Goal: Transaction & Acquisition: Purchase product/service

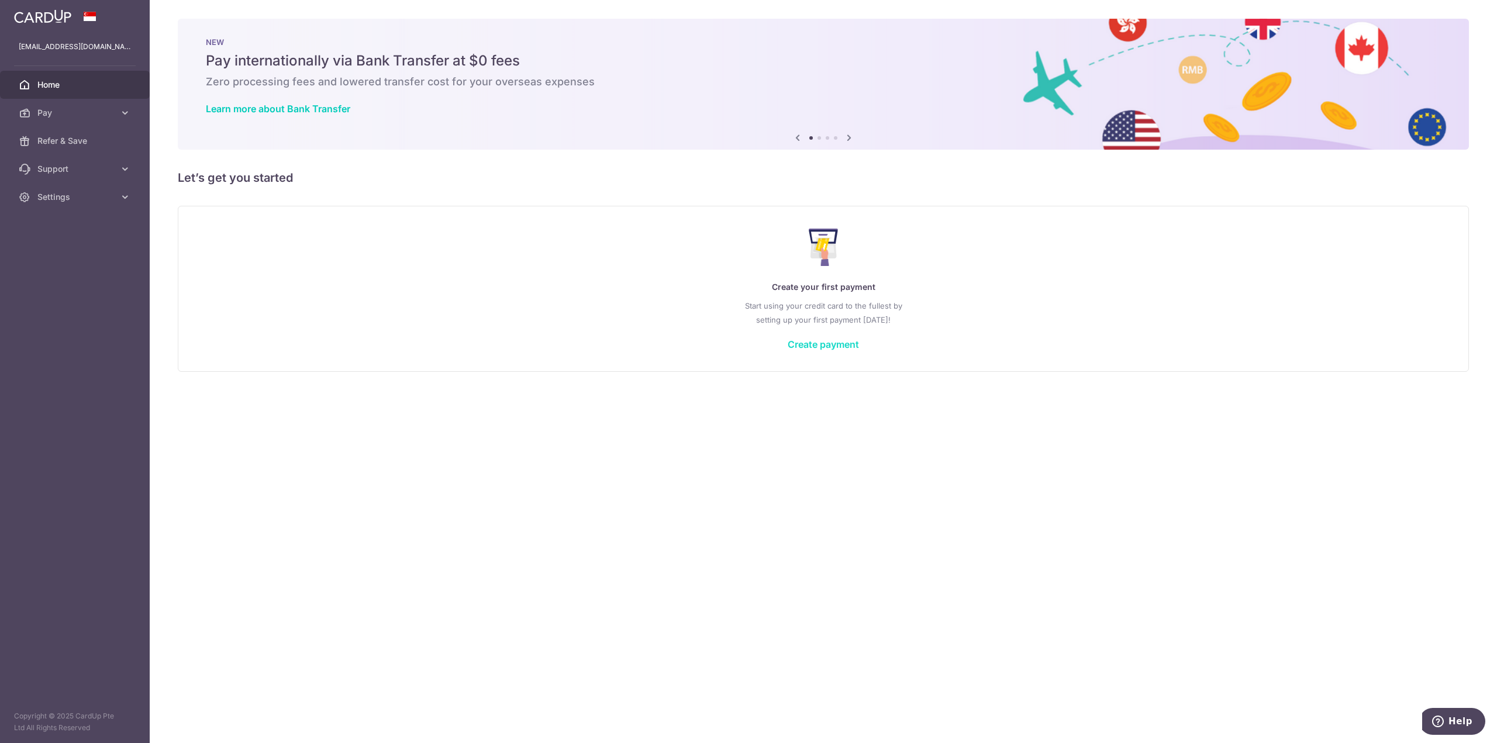
click at [832, 346] on body "joycemylee@yahoo.com Home Pay Payments Recipients Cards Refer & Save Support FA…" at bounding box center [748, 371] width 1497 height 743
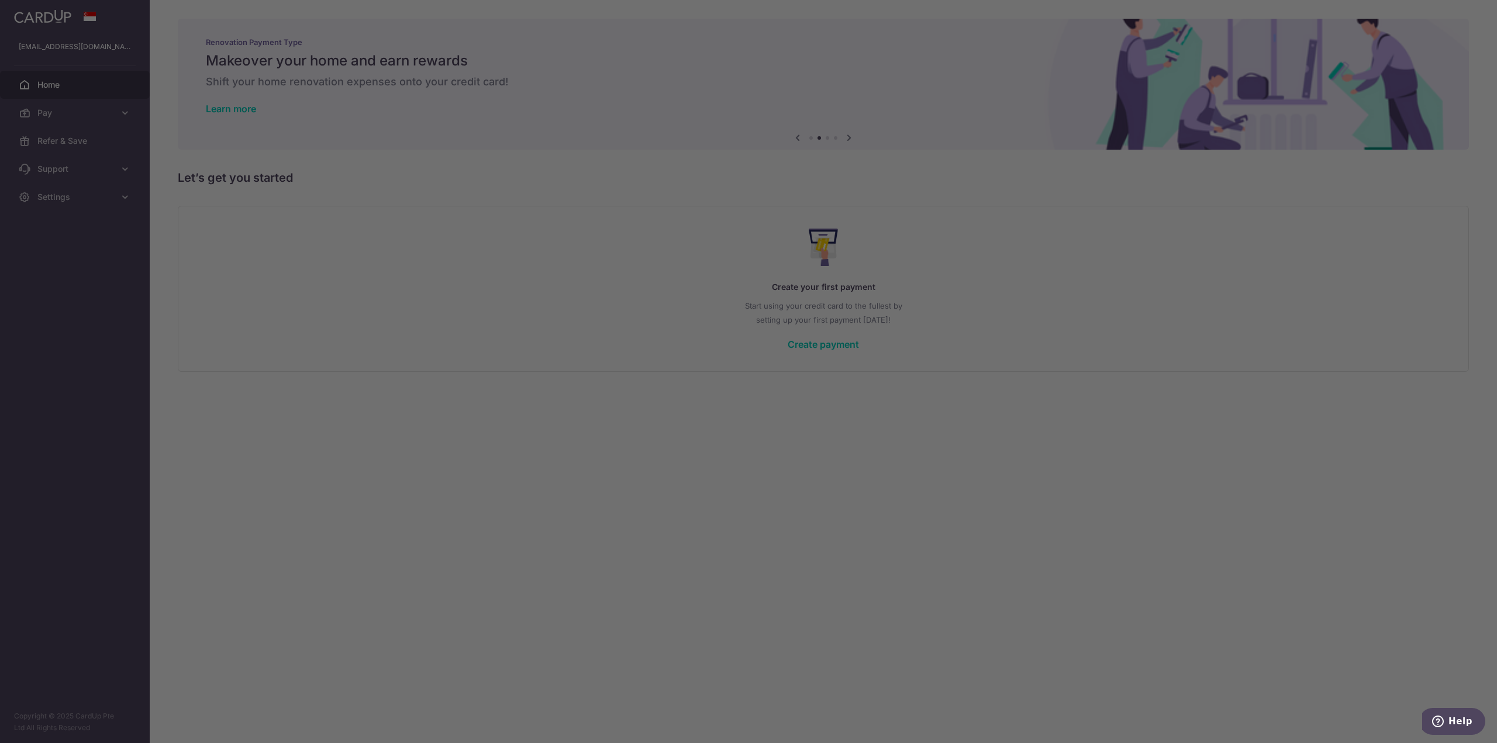
click at [968, 437] on div at bounding box center [756, 375] width 1512 height 751
click at [949, 271] on div at bounding box center [756, 375] width 1512 height 751
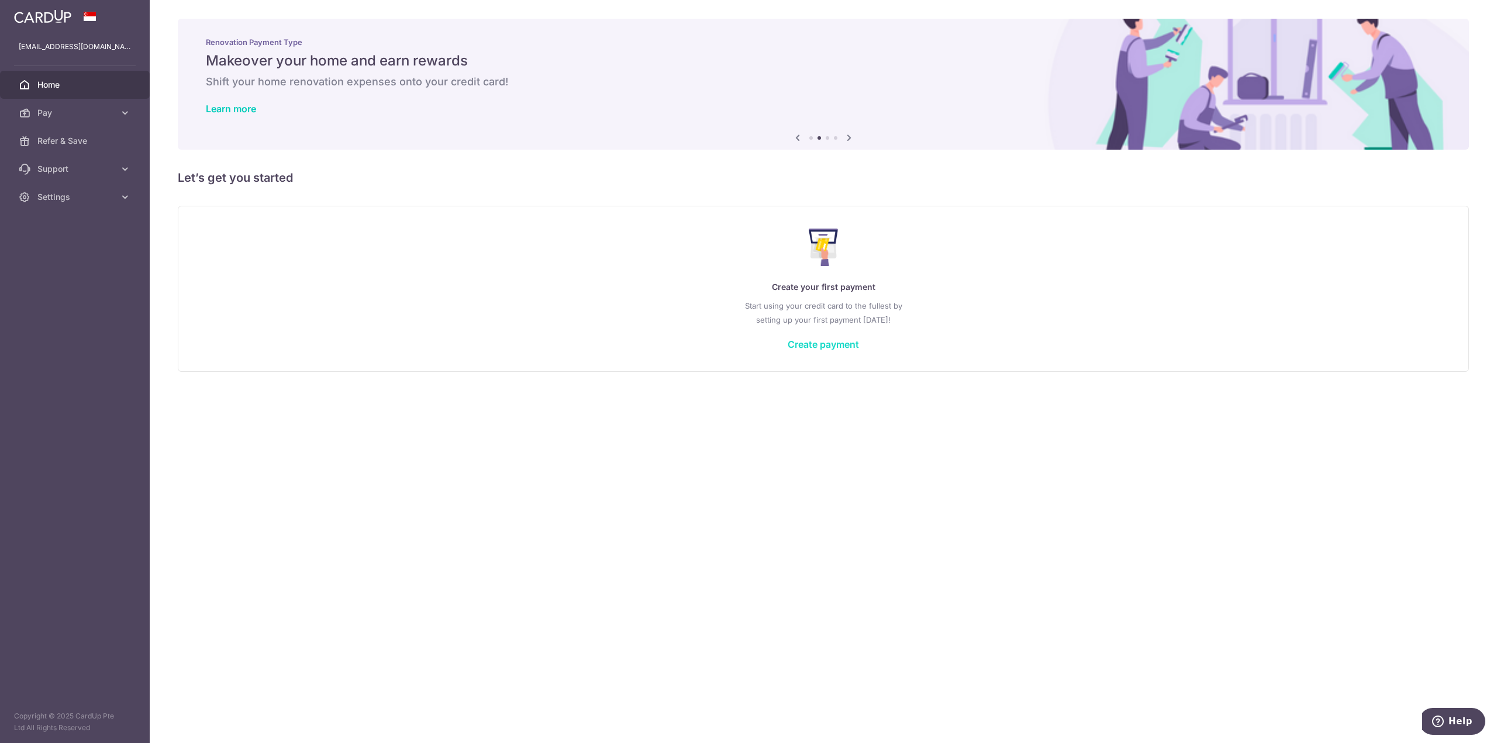
click at [829, 345] on link "Create payment" at bounding box center [823, 345] width 71 height 12
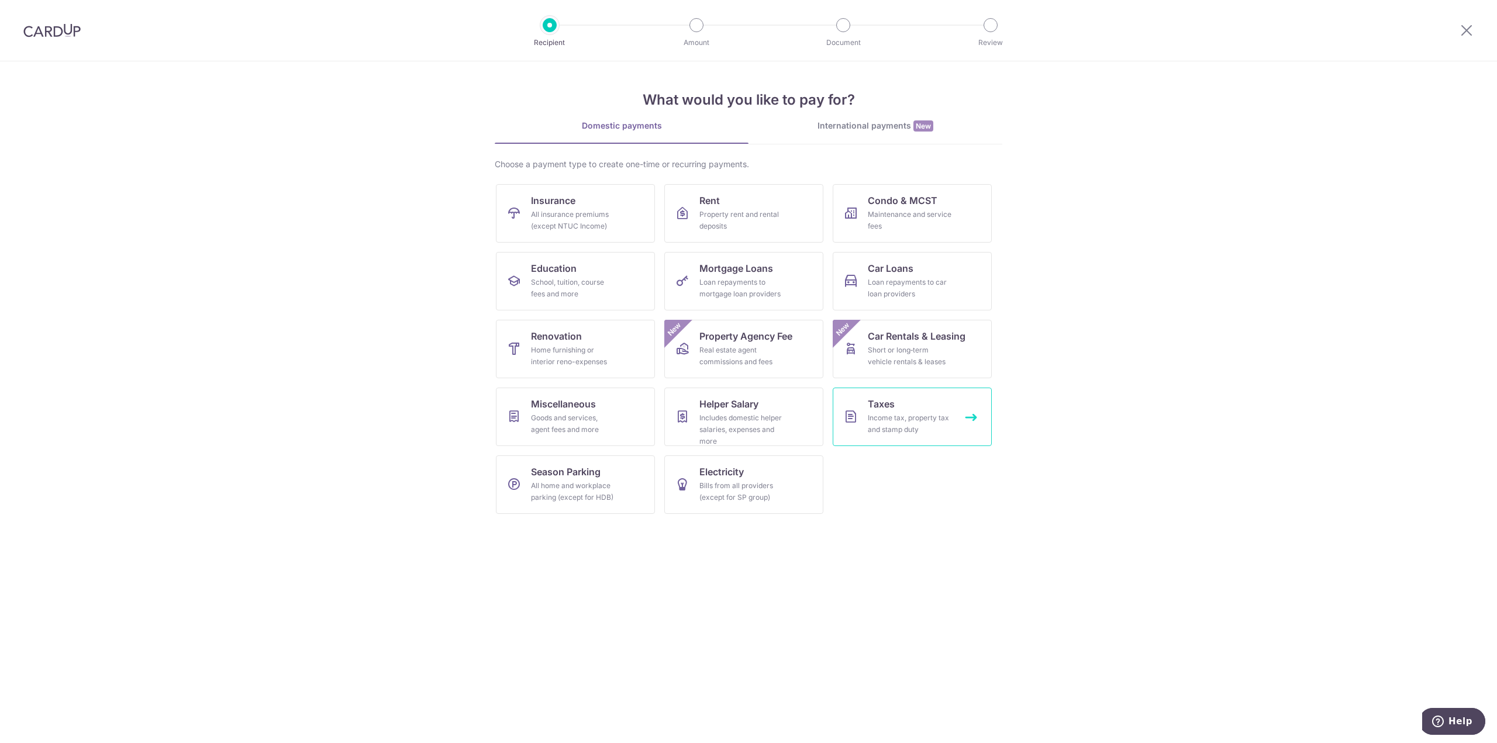
click at [922, 408] on link "Taxes Income tax, property tax and stamp duty" at bounding box center [912, 417] width 159 height 58
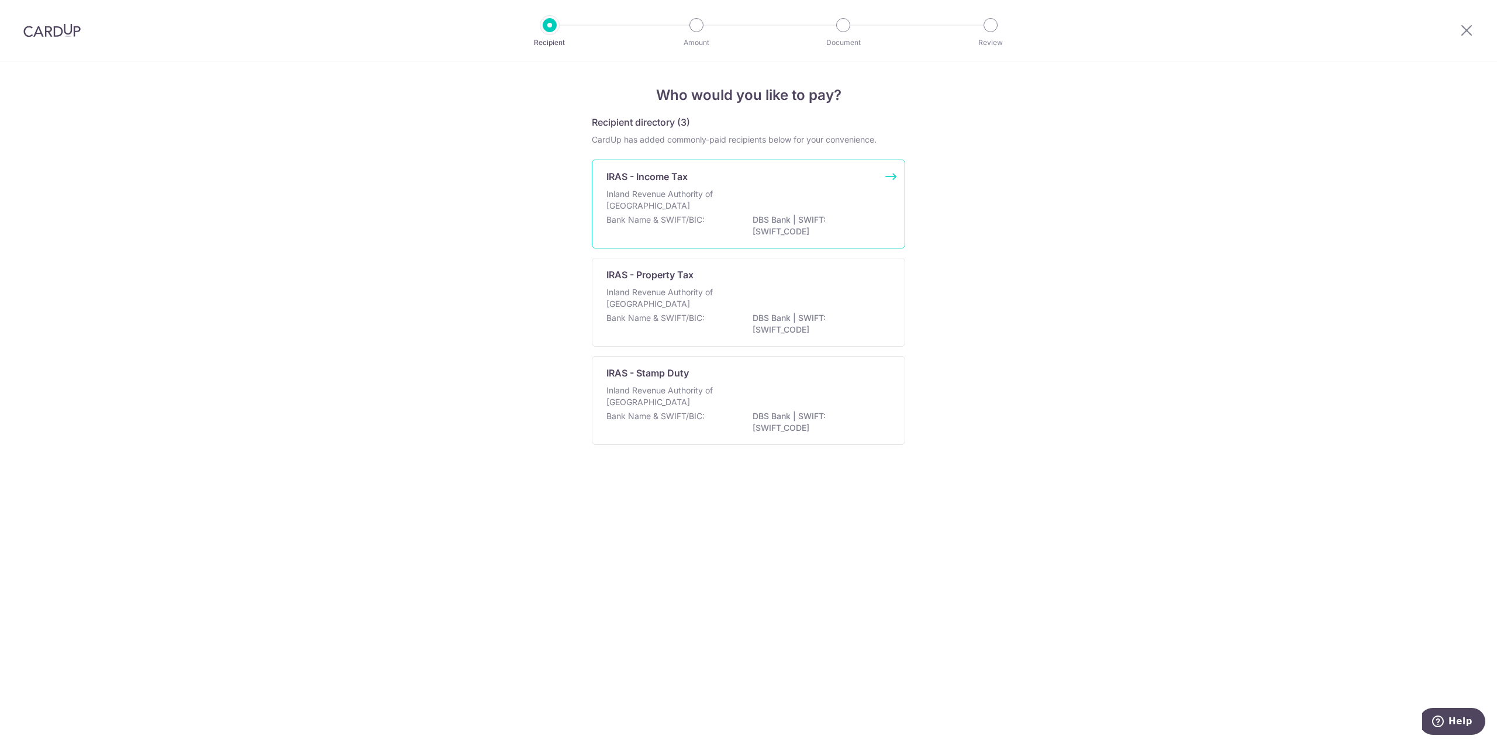
click at [795, 231] on p "DBS Bank | SWIFT: DBSSSGSGXXX" at bounding box center [818, 225] width 131 height 23
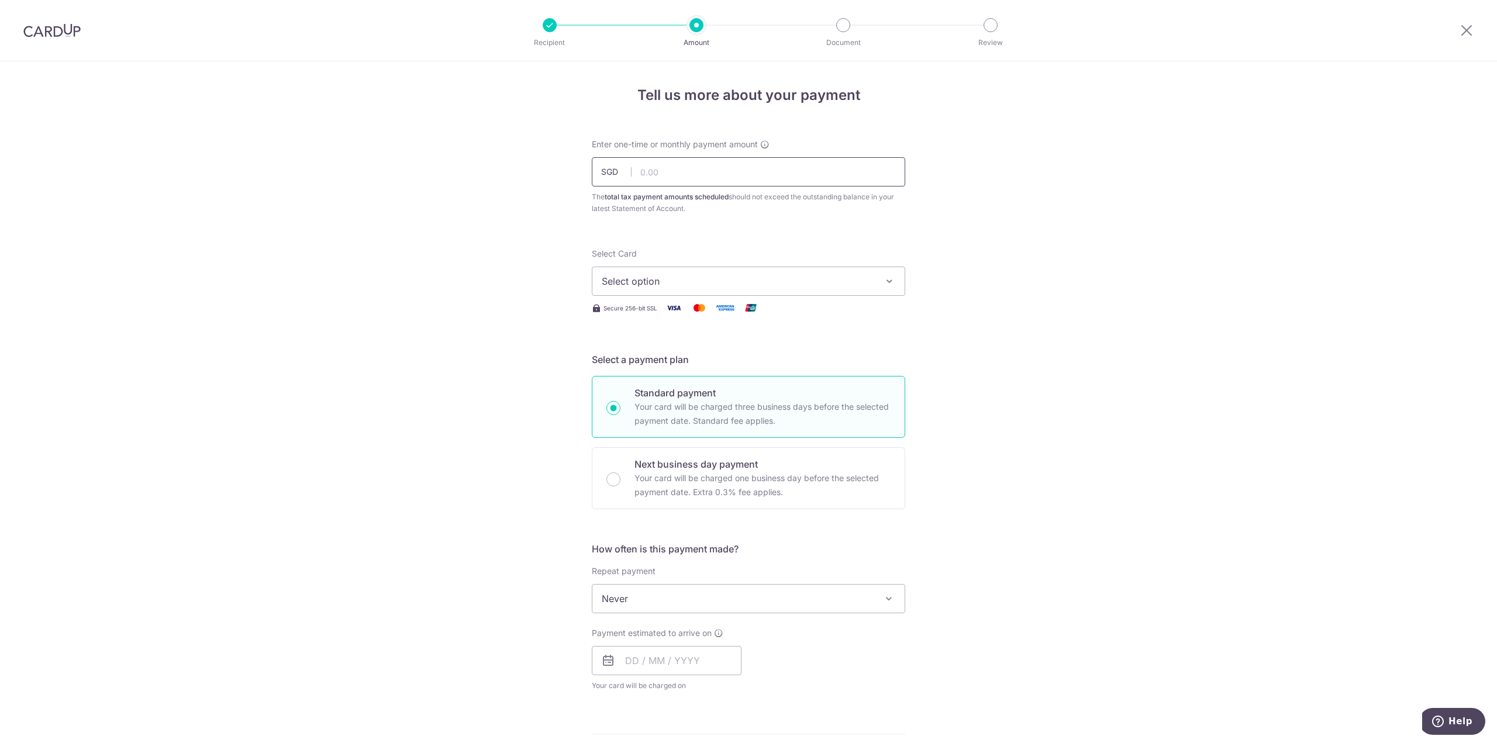
click at [756, 169] on input "text" at bounding box center [748, 171] width 313 height 29
type input "8,968.71"
click at [760, 281] on span "Select option" at bounding box center [738, 281] width 273 height 14
click at [753, 314] on span "Add credit card" at bounding box center [759, 314] width 273 height 12
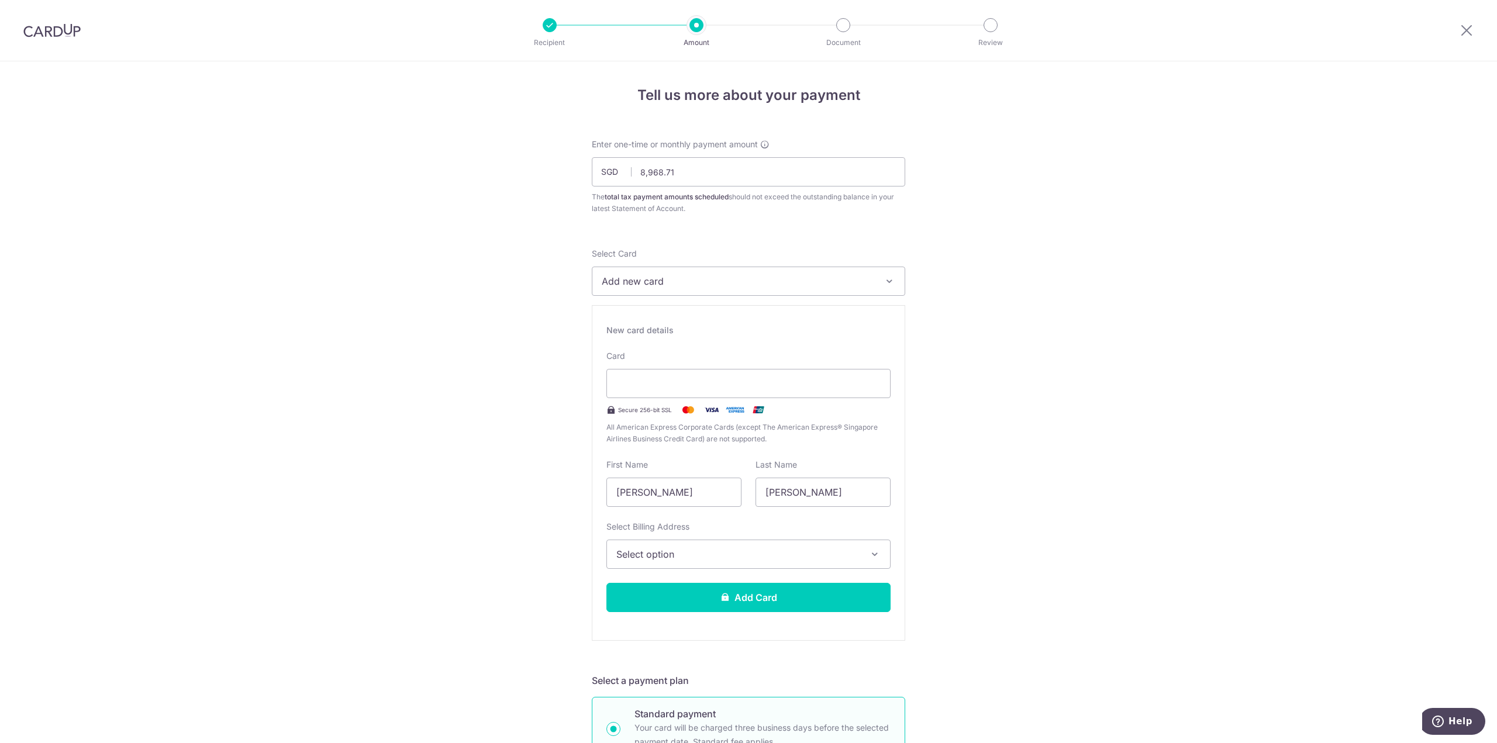
drag, startPoint x: 680, startPoint y: 488, endPoint x: 572, endPoint y: 486, distance: 108.2
type input "JOyce"
type input "Lee"
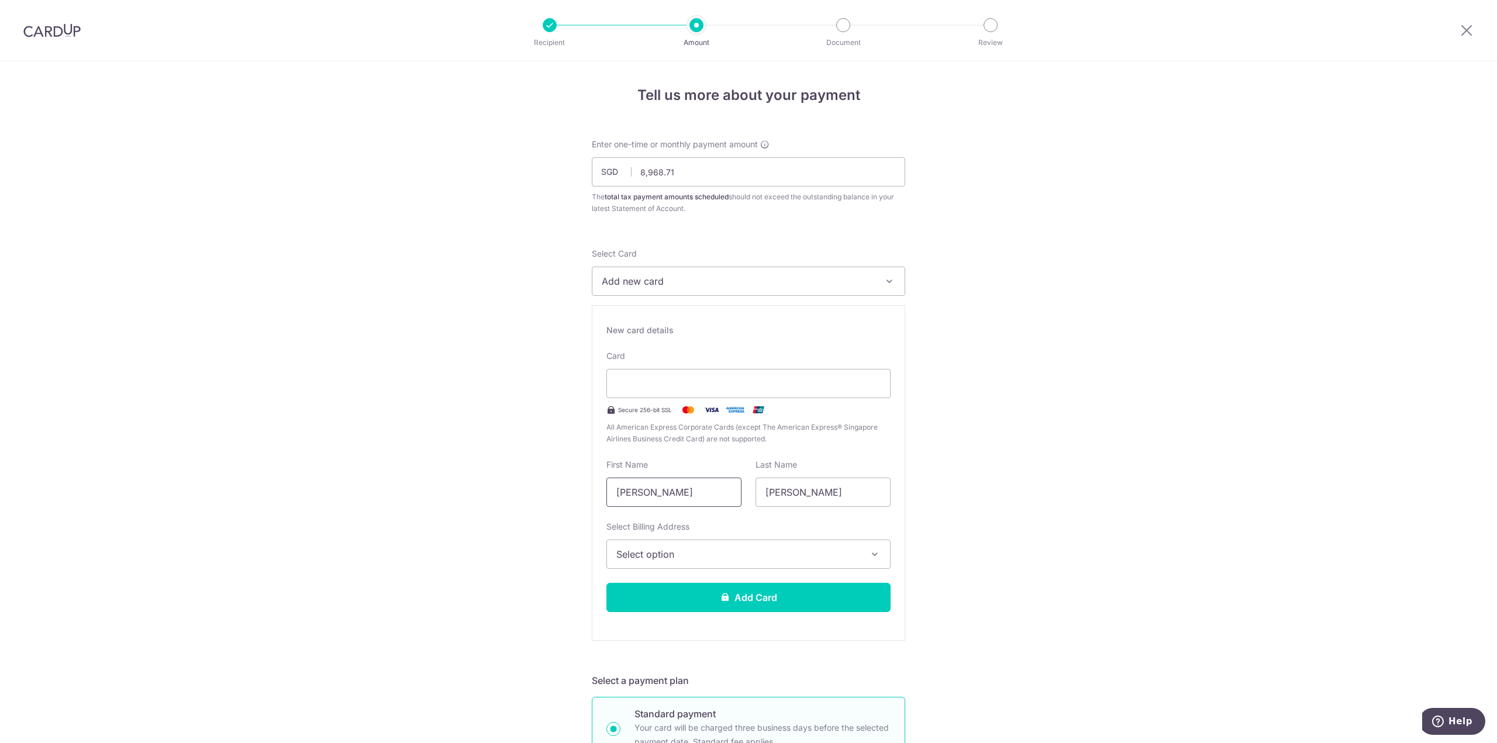
click at [630, 494] on input "JOyce" at bounding box center [673, 492] width 135 height 29
click at [617, 495] on input "JOyce" at bounding box center [673, 492] width 135 height 29
type input "Joyce"
click at [722, 561] on button "Select option" at bounding box center [748, 554] width 284 height 29
click at [713, 592] on link "Add Billing Address" at bounding box center [748, 587] width 283 height 21
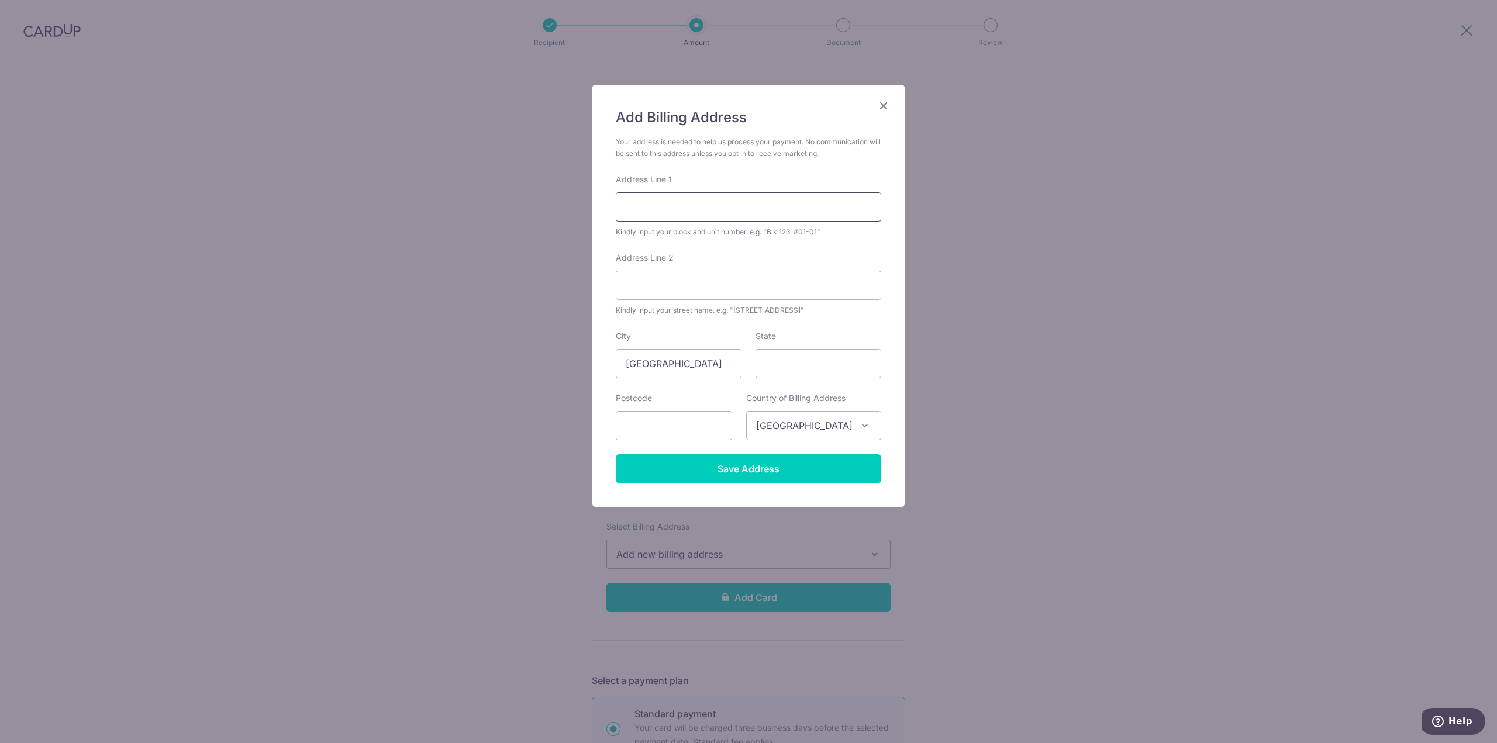
click at [663, 203] on input "Address Line 1" at bounding box center [749, 206] width 266 height 29
type input "112G"
type input "Tembeling Road"
click at [626, 416] on input "text" at bounding box center [674, 425] width 116 height 29
type input "423610"
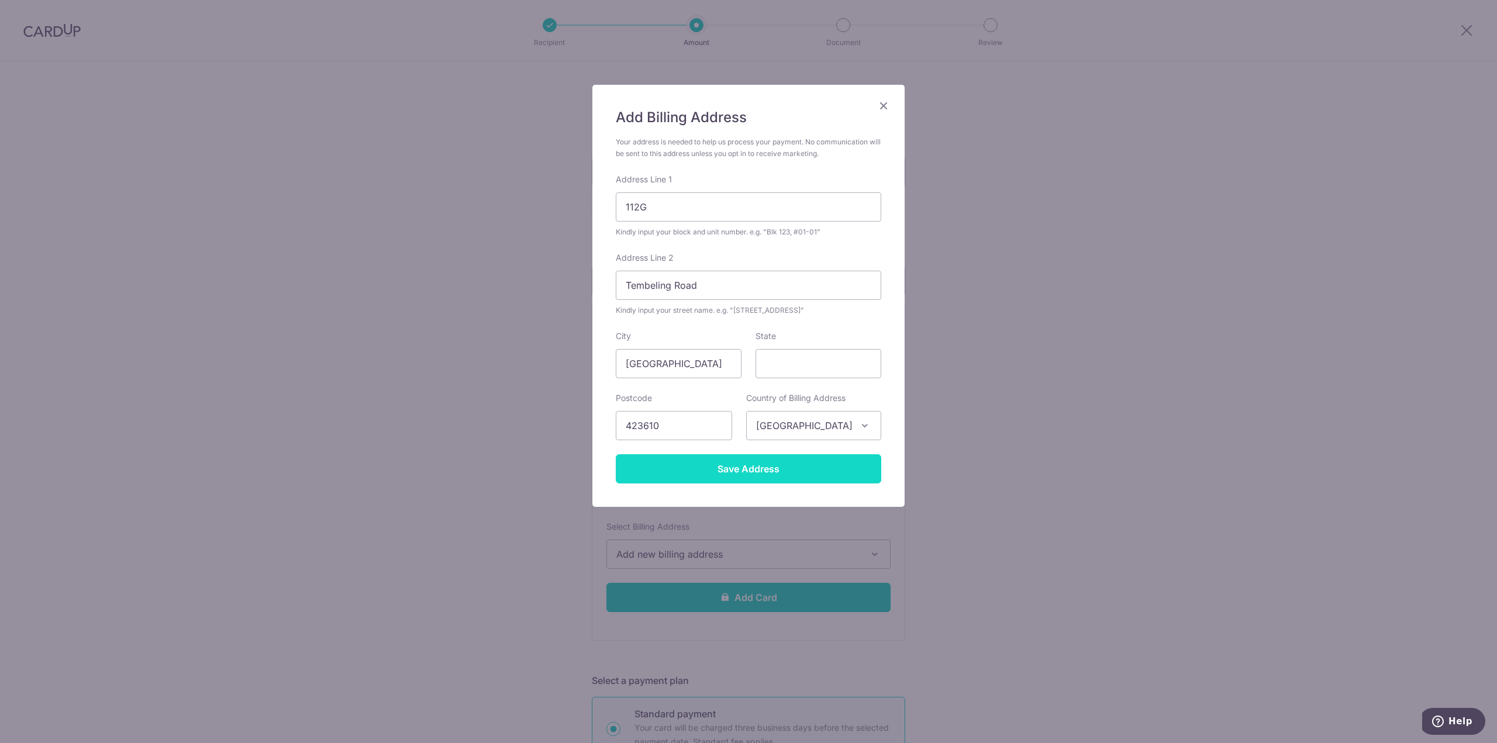
click at [781, 478] on input "Save Address" at bounding box center [749, 468] width 266 height 29
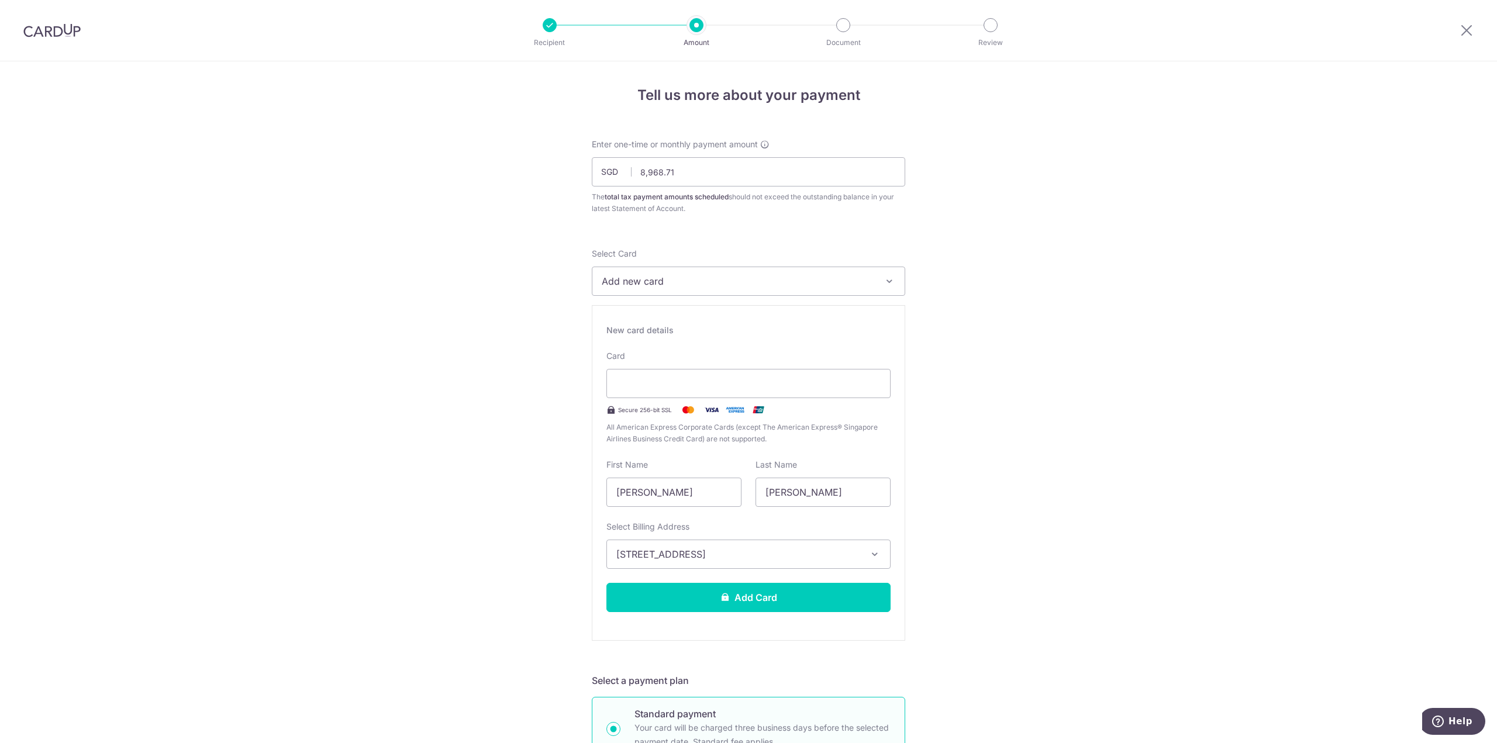
scroll to position [117, 0]
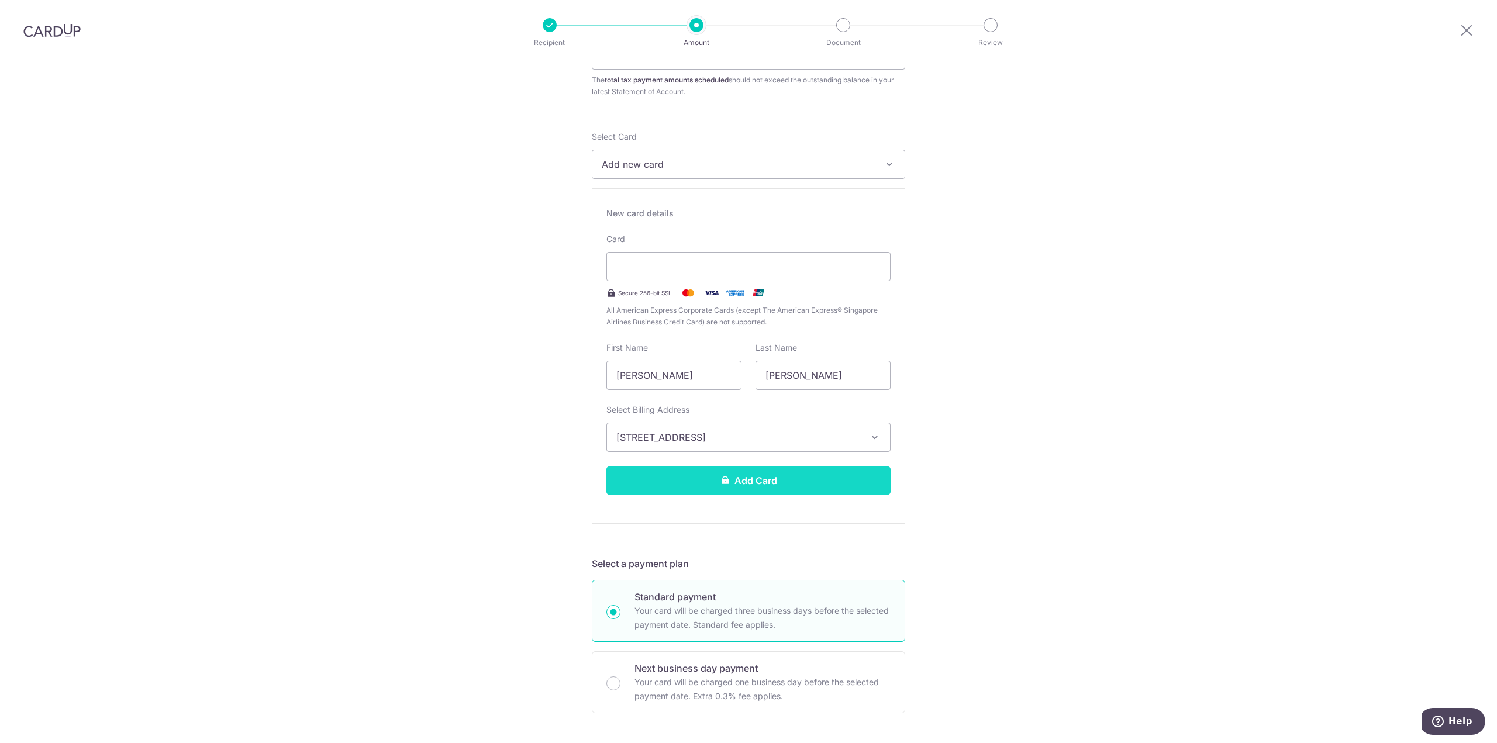
click at [744, 478] on button "Add Card" at bounding box center [748, 480] width 284 height 29
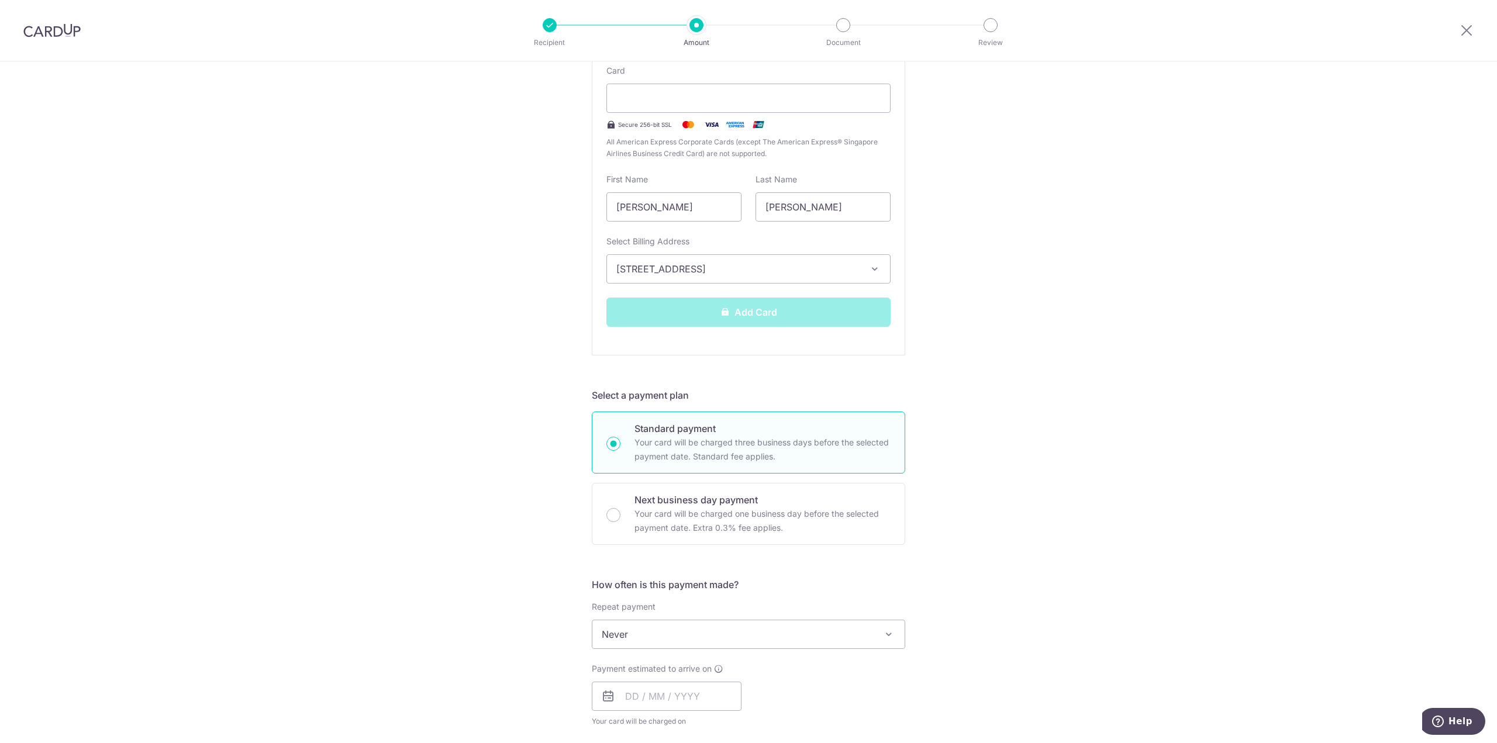
scroll to position [292, 0]
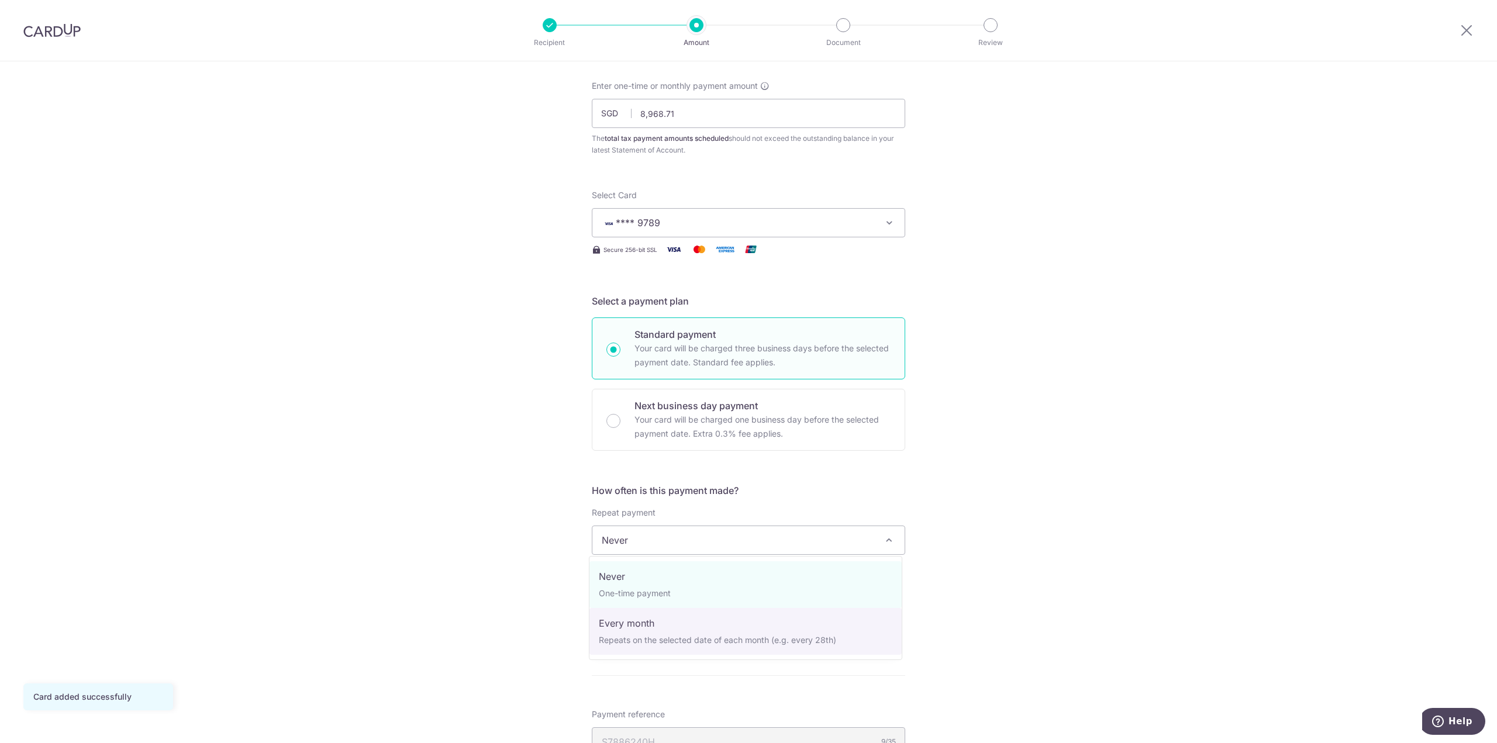
select select "3"
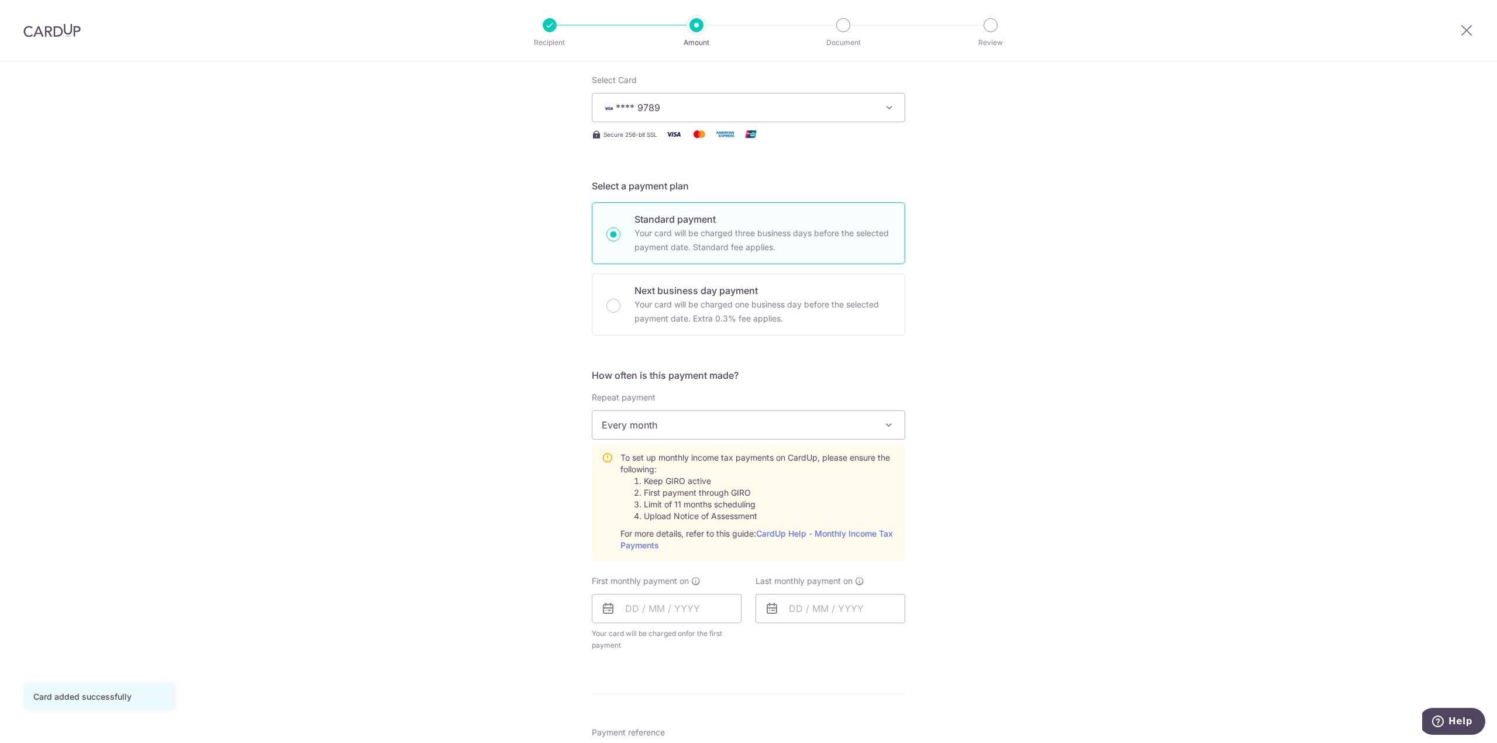
scroll to position [175, 0]
click at [703, 608] on input "text" at bounding box center [667, 606] width 150 height 29
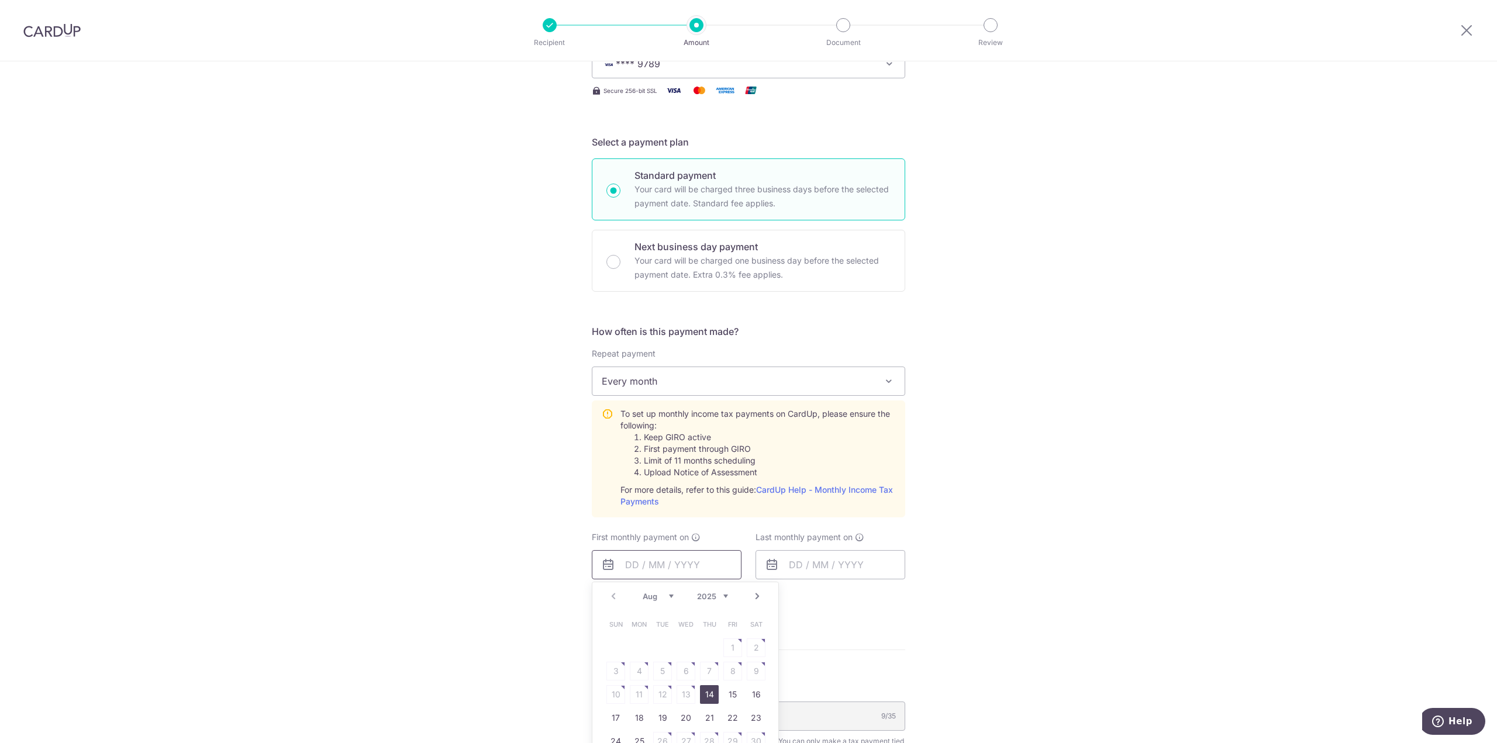
scroll to position [234, 0]
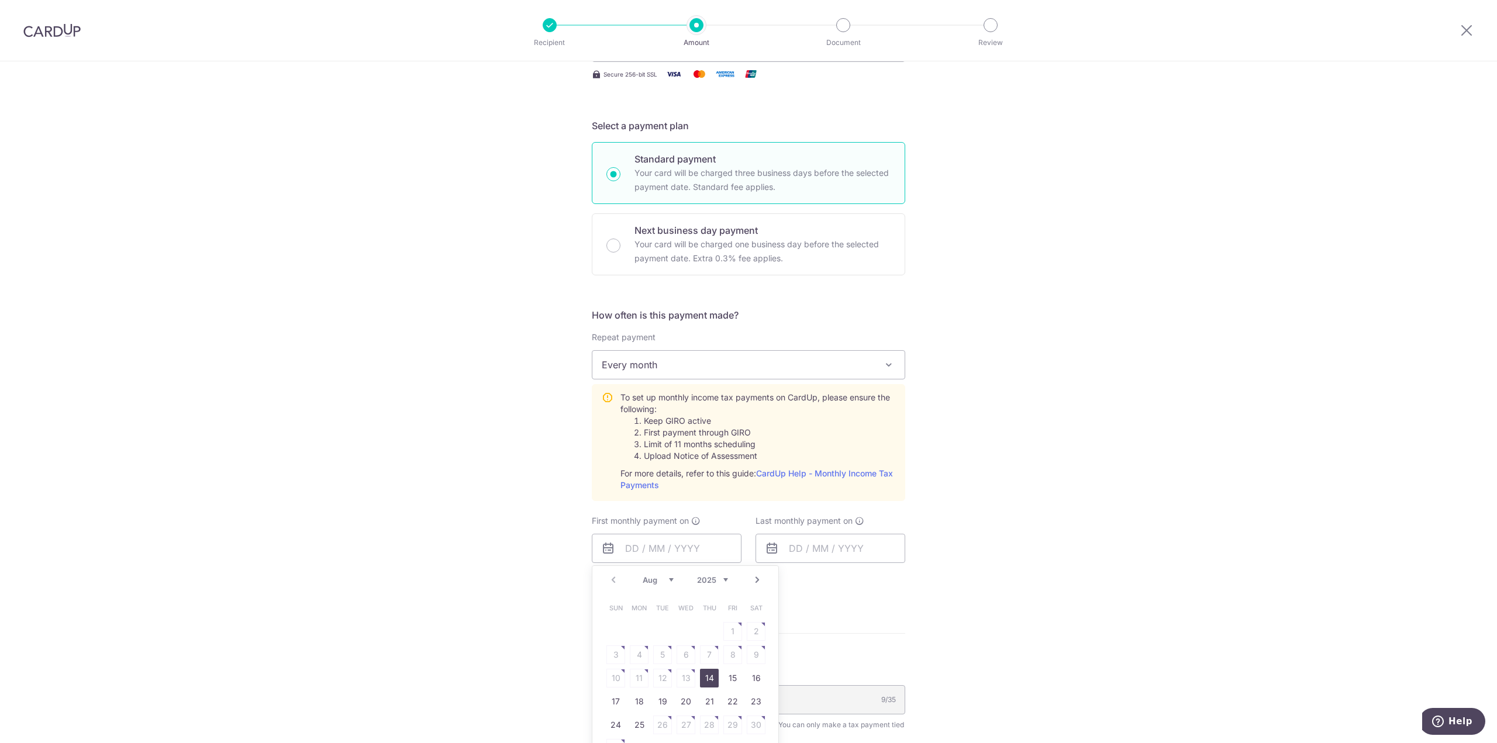
click at [824, 615] on form "Enter one-time or monthly payment amount SGD 8,968.71 8968.71 The total tax pay…" at bounding box center [748, 448] width 313 height 1087
click at [697, 534] on input "text" at bounding box center [667, 548] width 150 height 29
click at [756, 579] on link "Next" at bounding box center [757, 580] width 14 height 14
click at [633, 657] on link "8" at bounding box center [639, 655] width 19 height 19
type input "08/09/2025"
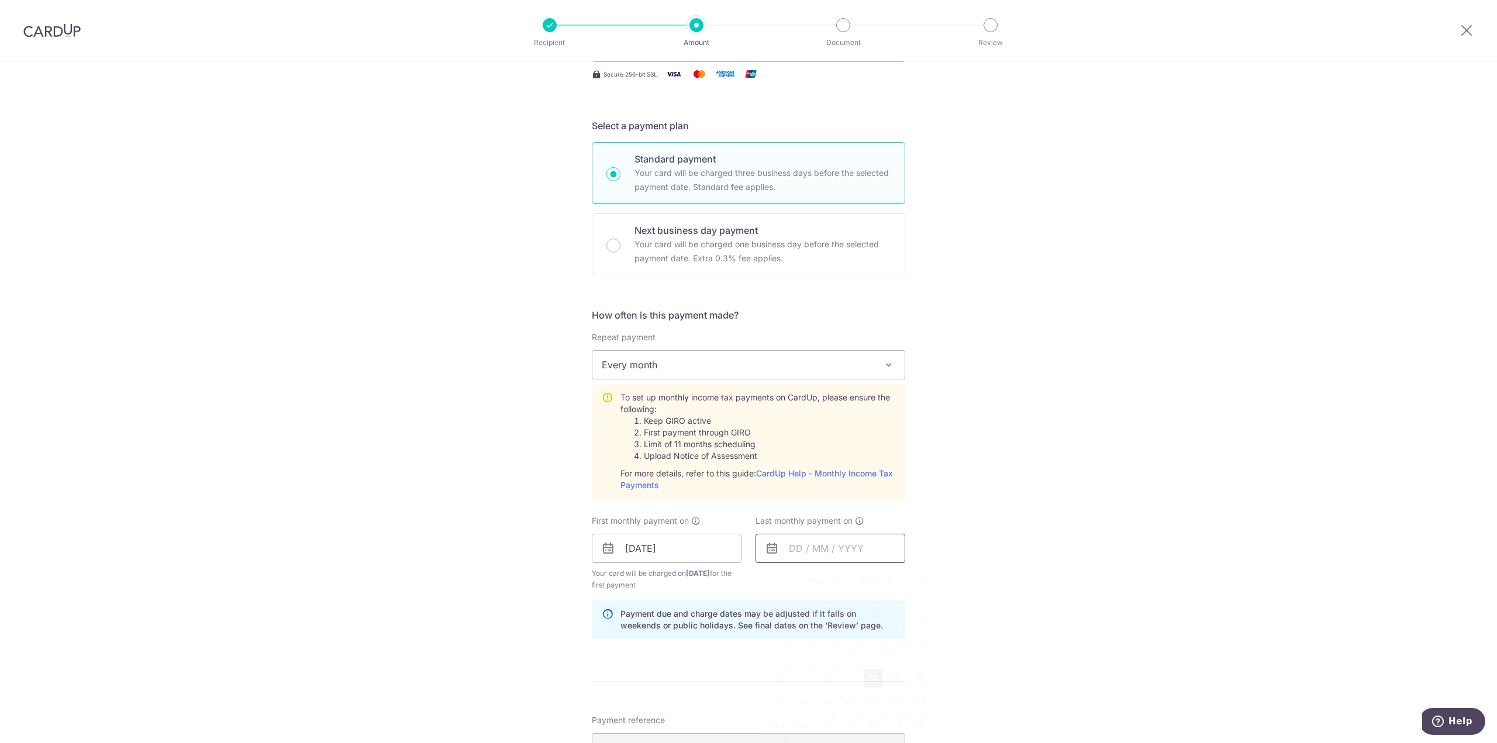
click at [875, 550] on input "text" at bounding box center [831, 548] width 150 height 29
click at [916, 581] on link "Next" at bounding box center [921, 580] width 14 height 14
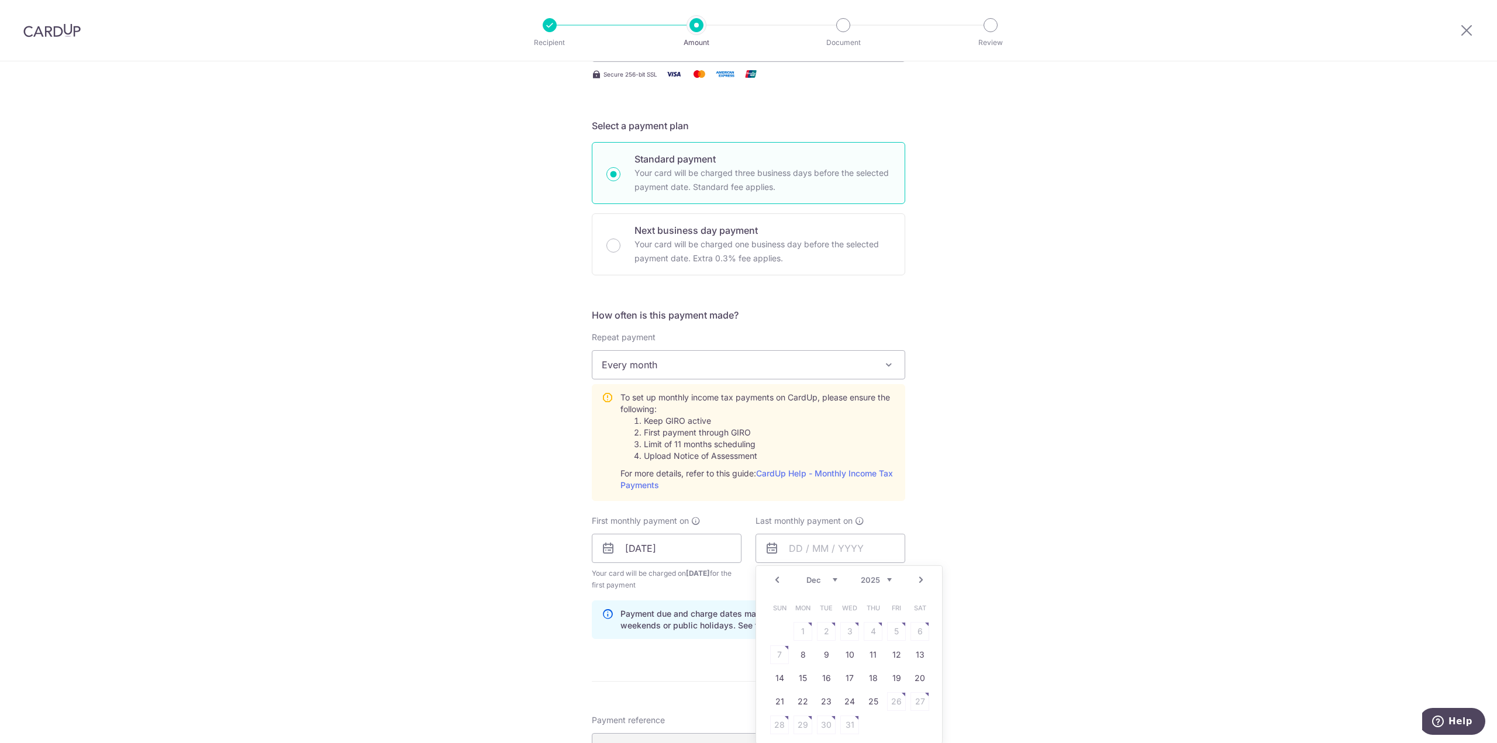
click at [916, 581] on link "Next" at bounding box center [921, 580] width 14 height 14
click at [794, 654] on link "9" at bounding box center [803, 655] width 19 height 19
type input "09/03/2026"
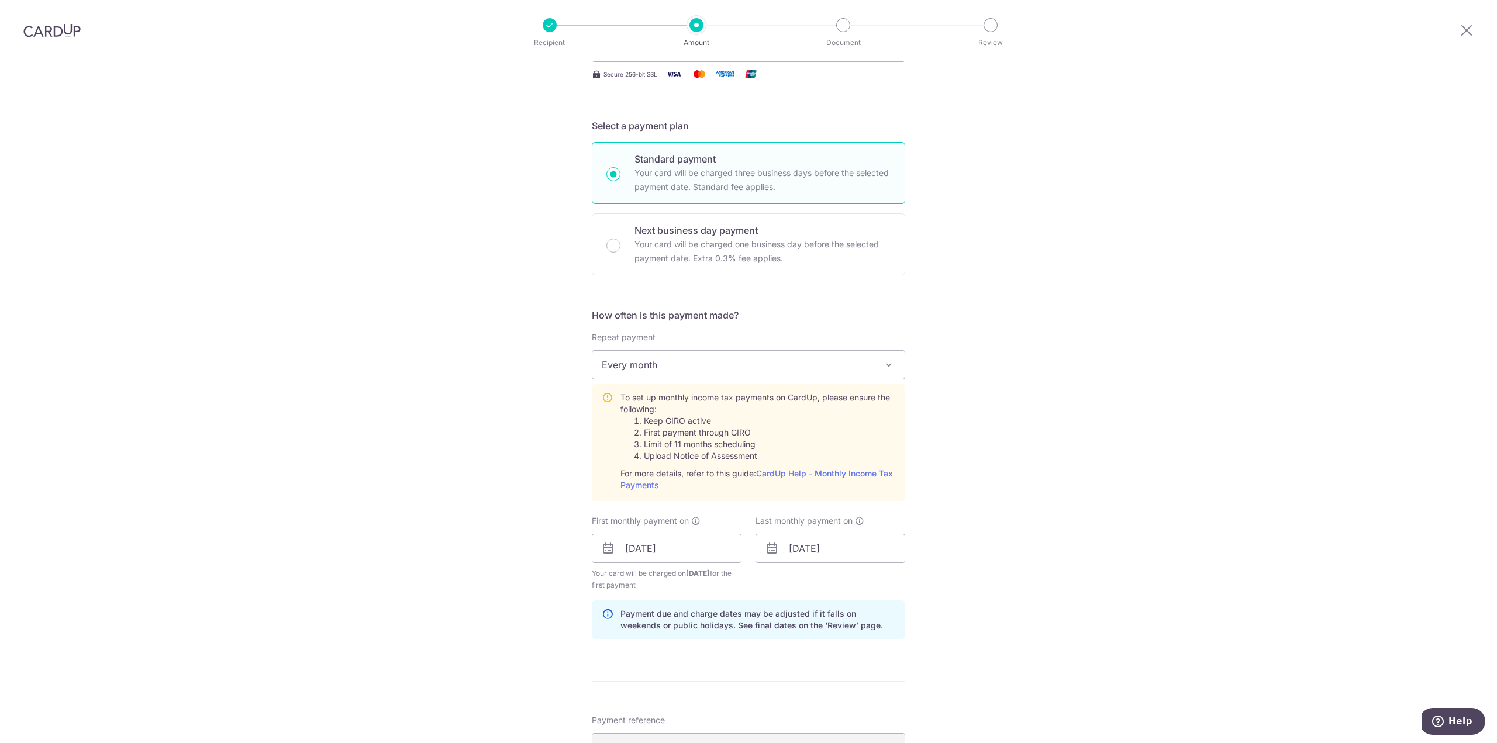
click at [966, 570] on div "Tell us more about your payment Enter one-time or monthly payment amount SGD 8,…" at bounding box center [748, 460] width 1497 height 1267
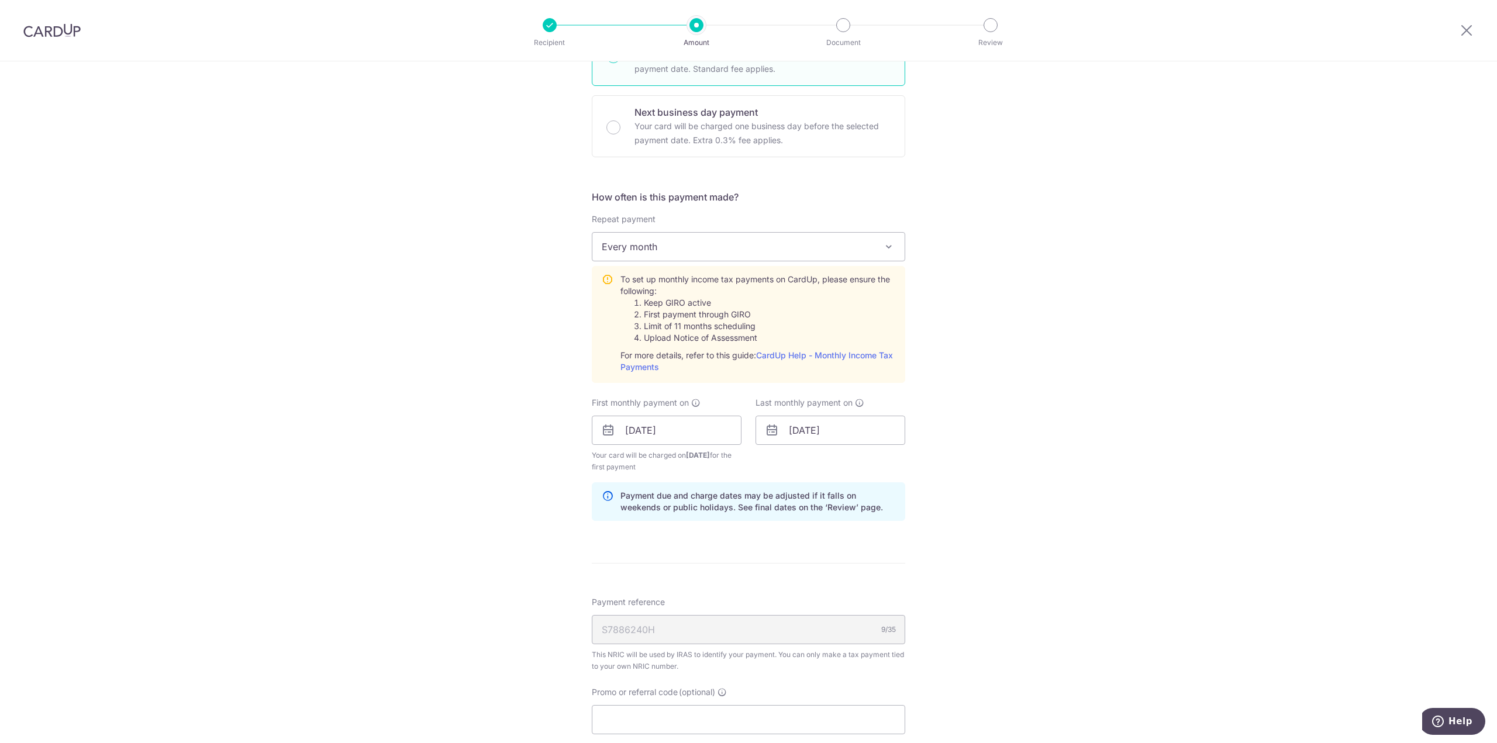
scroll to position [468, 0]
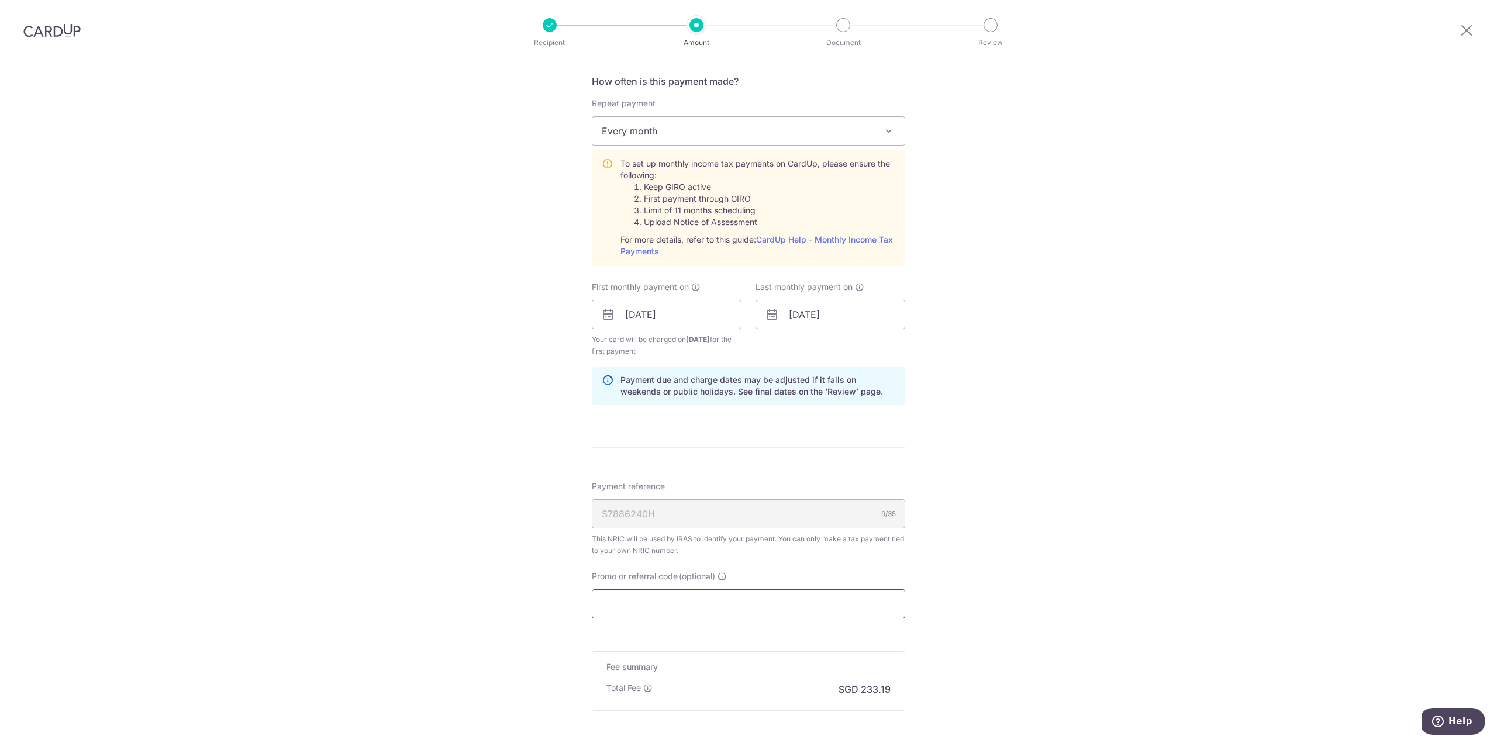
click at [785, 603] on input "Promo or referral code (optional)" at bounding box center [748, 604] width 313 height 29
paste input "VTAX25R"
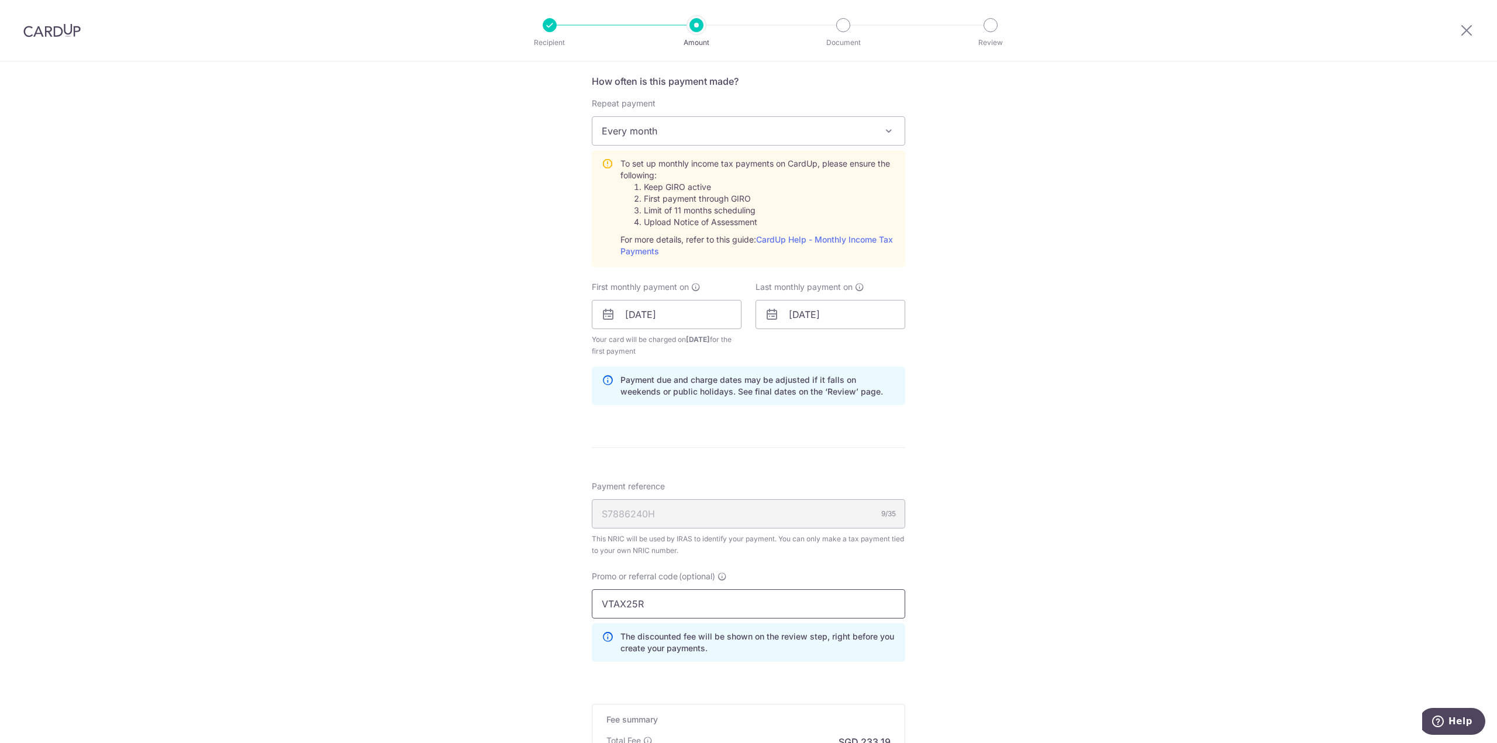
type input "VTAX25R"
click at [1040, 630] on div "Tell us more about your payment Enter one-time or monthly payment amount SGD 8,…" at bounding box center [748, 254] width 1497 height 1320
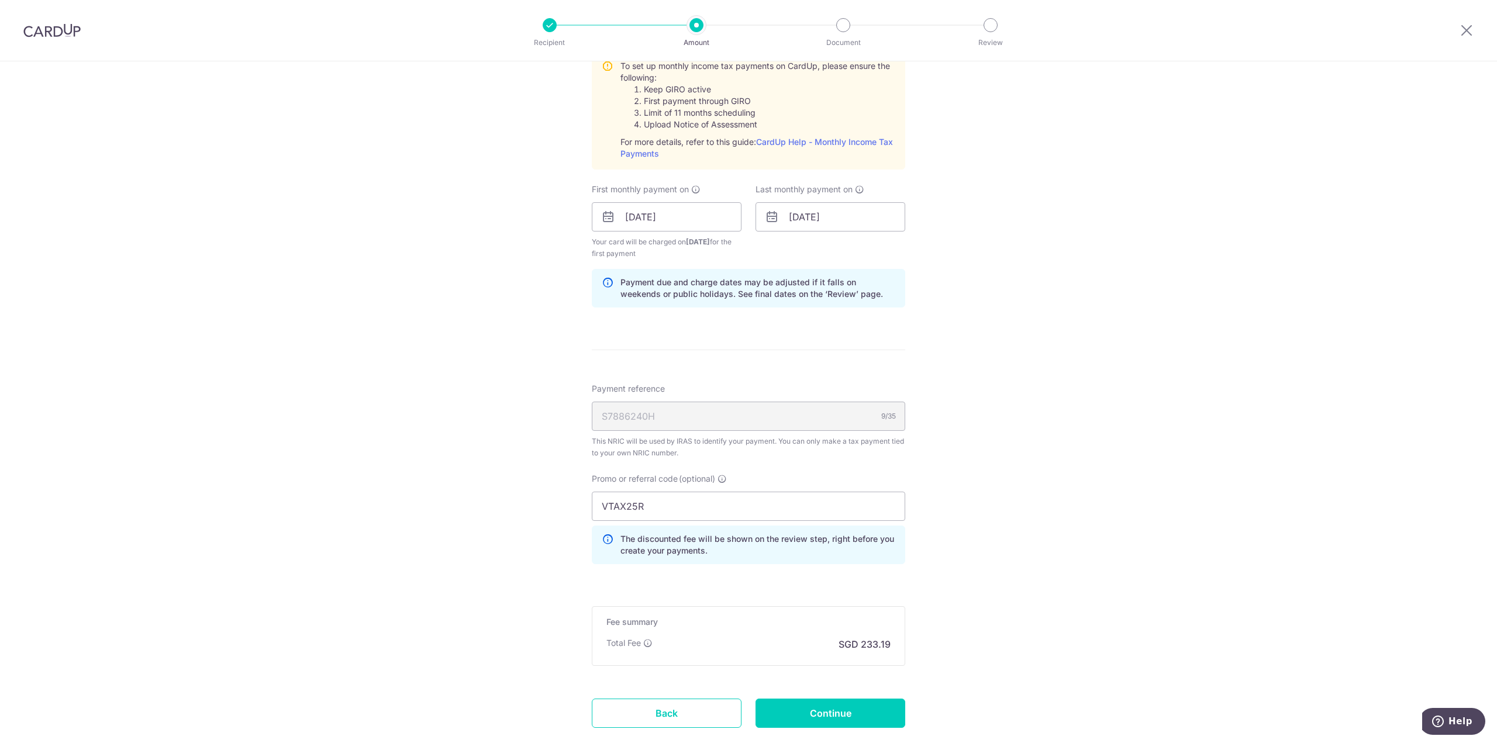
scroll to position [634, 0]
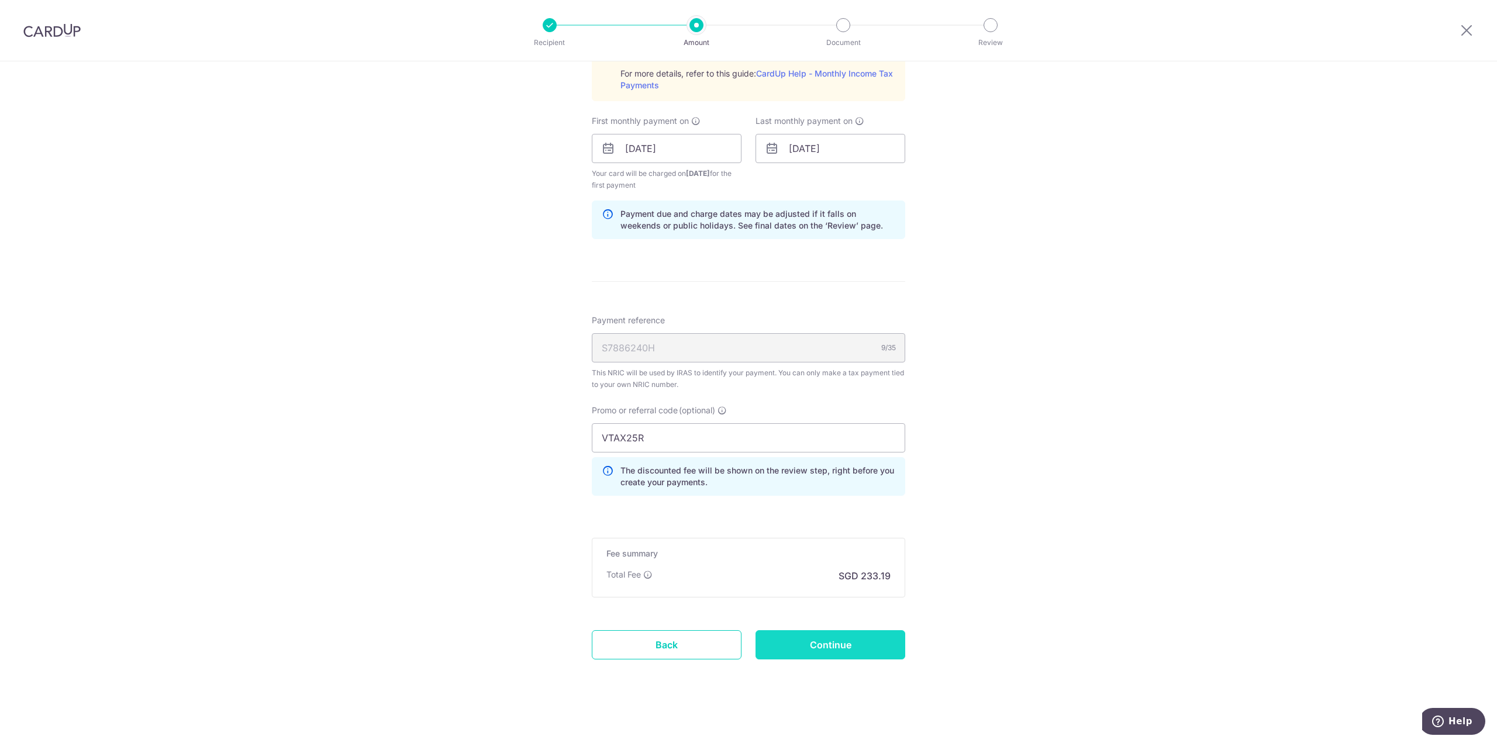
click at [807, 642] on input "Continue" at bounding box center [831, 644] width 150 height 29
type input "Create Schedule"
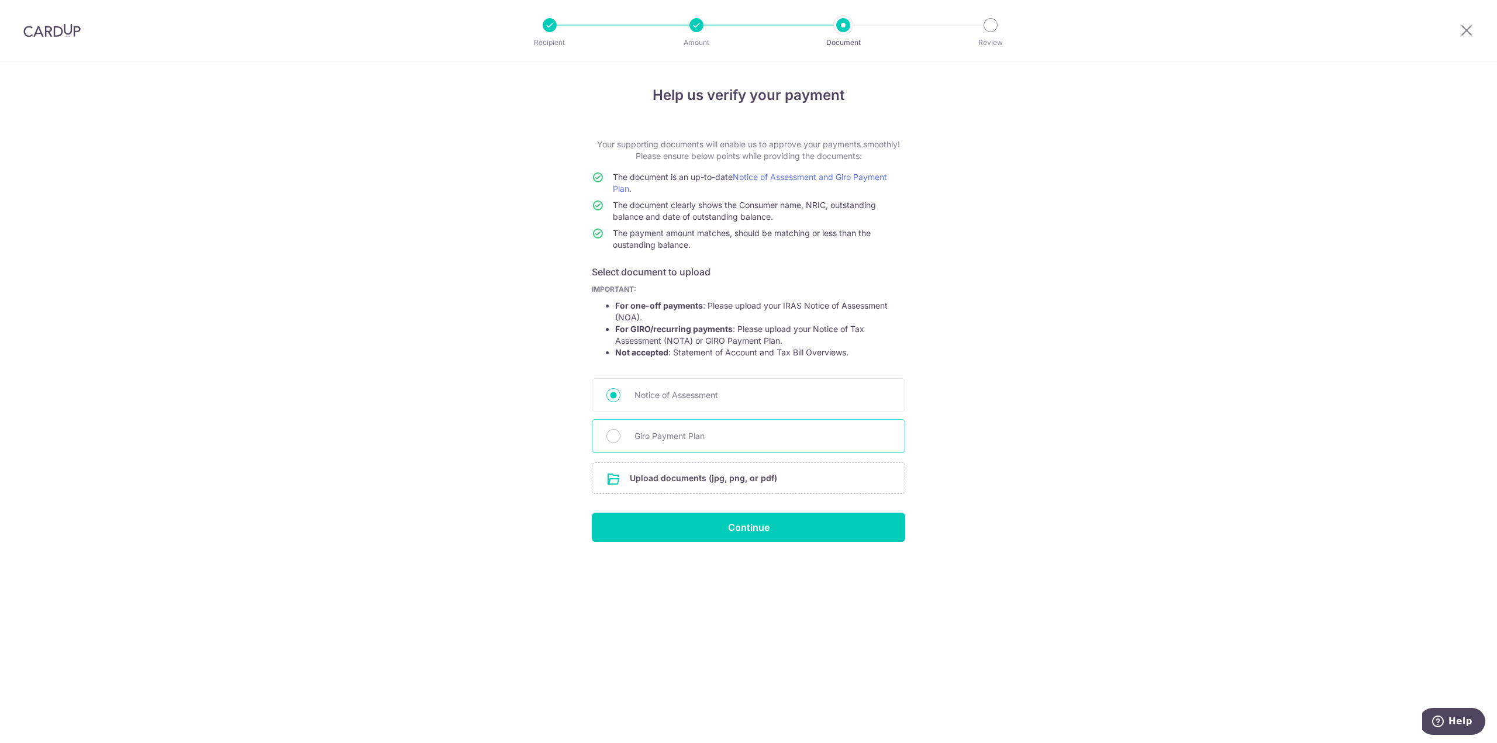
click at [702, 440] on span "Giro Payment Plan" at bounding box center [763, 436] width 256 height 14
click at [620, 440] on input "Giro Payment Plan" at bounding box center [613, 436] width 14 height 14
radio input "true"
click at [739, 535] on input "Continue" at bounding box center [748, 527] width 313 height 29
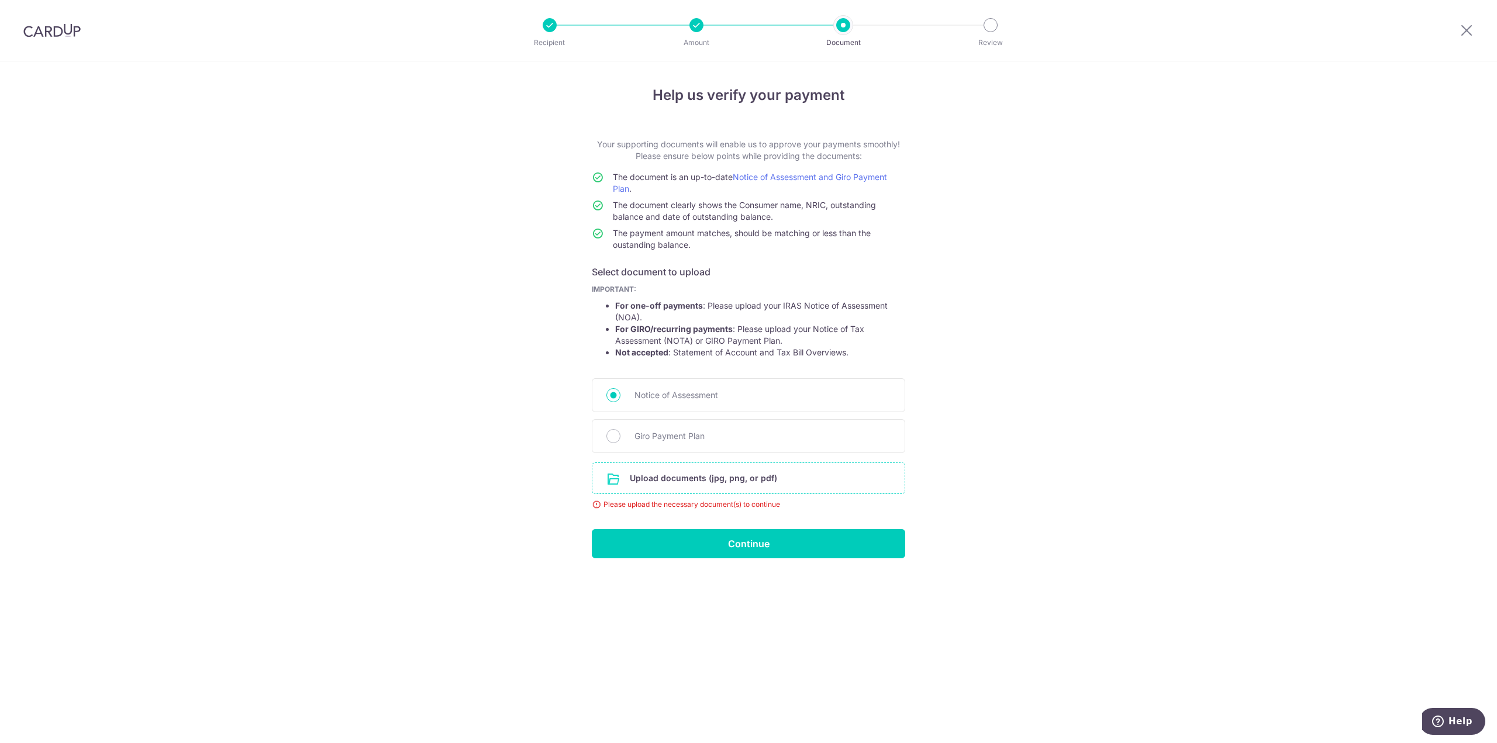
click at [653, 477] on input "file" at bounding box center [748, 478] width 312 height 30
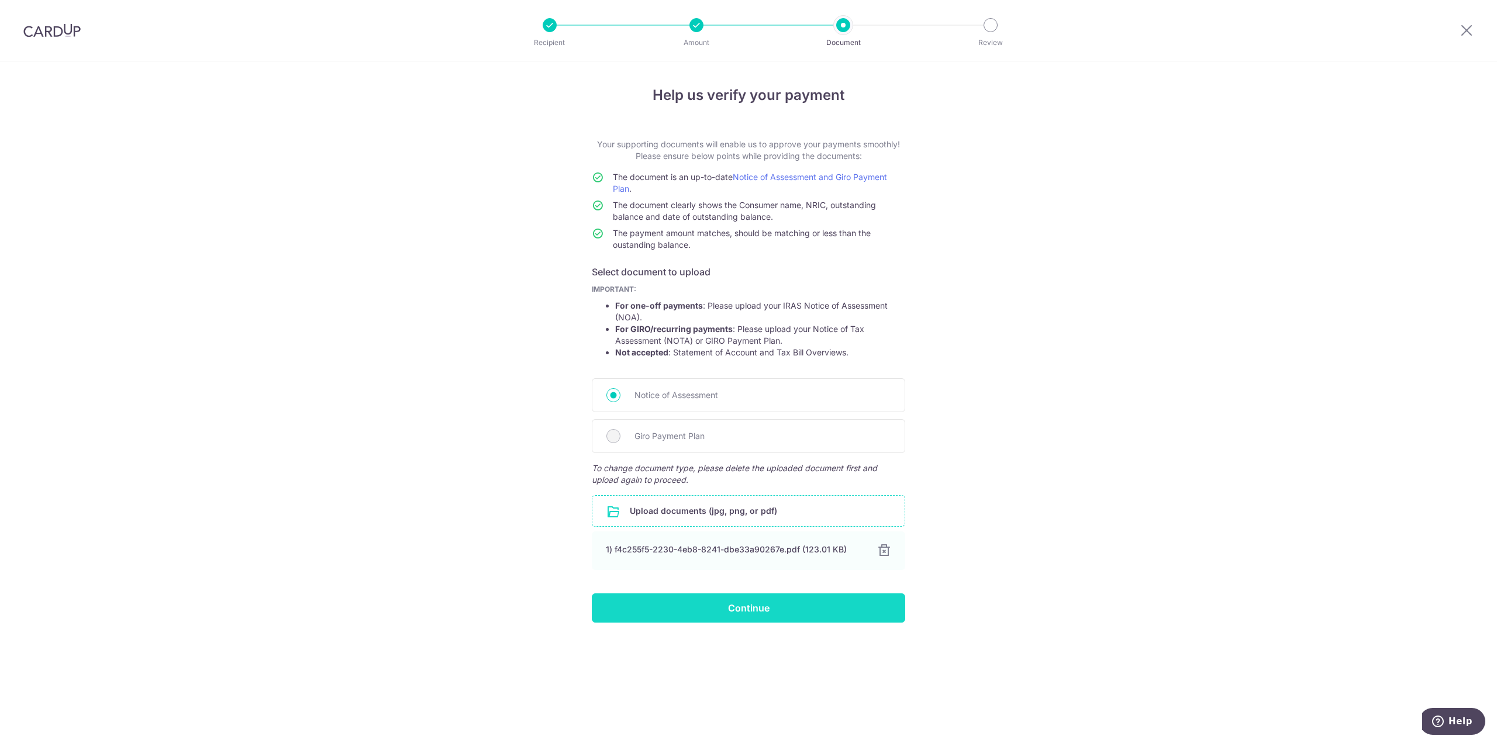
click at [766, 576] on form "Your supporting documents will enable us to approve your payments smoothly! Ple…" at bounding box center [748, 381] width 313 height 484
click at [703, 435] on span "Giro Payment Plan" at bounding box center [763, 436] width 256 height 14
click at [711, 443] on div "Giro Payment Plan" at bounding box center [748, 436] width 313 height 34
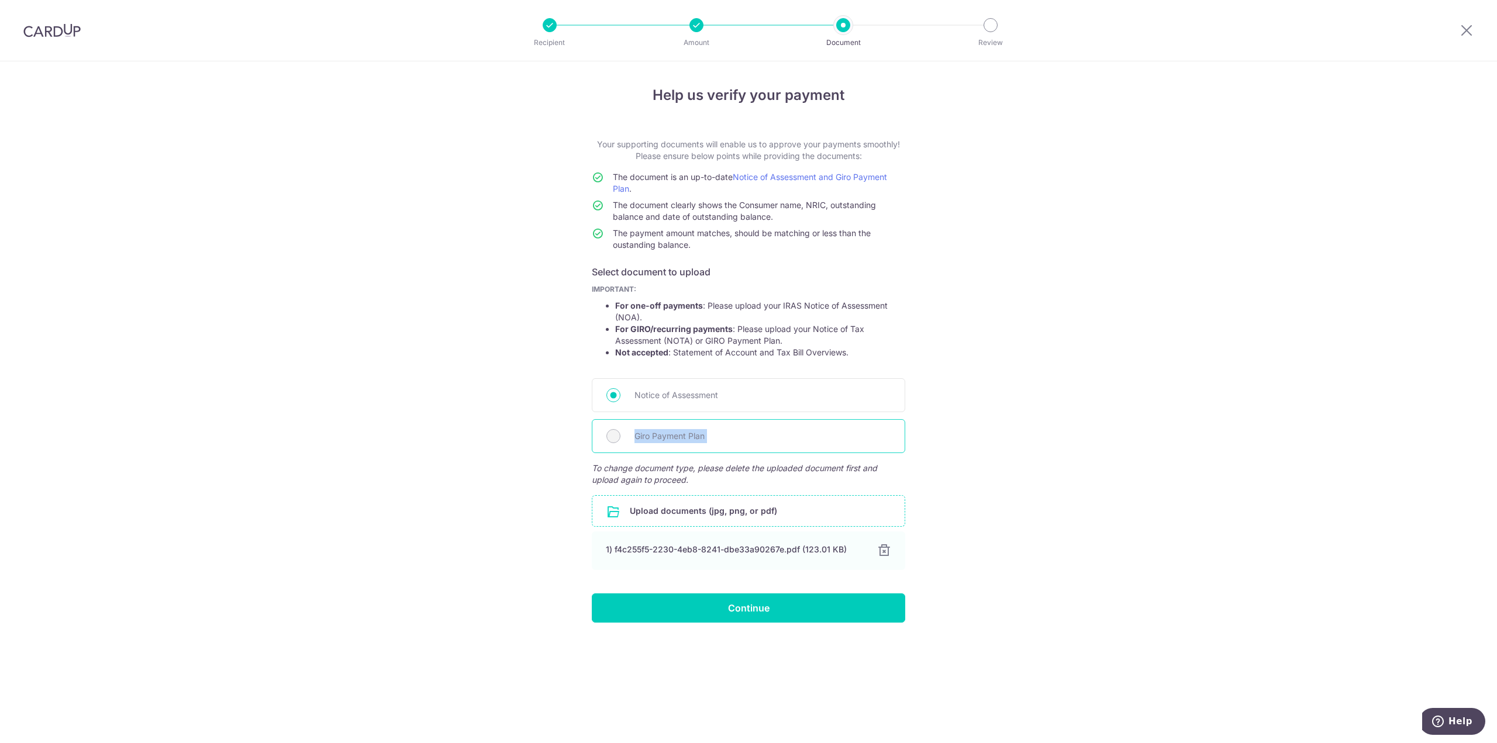
click at [711, 443] on div "Giro Payment Plan" at bounding box center [748, 436] width 313 height 34
click at [669, 437] on span "Giro Payment Plan" at bounding box center [763, 436] width 256 height 14
click at [881, 555] on div at bounding box center [884, 551] width 14 height 14
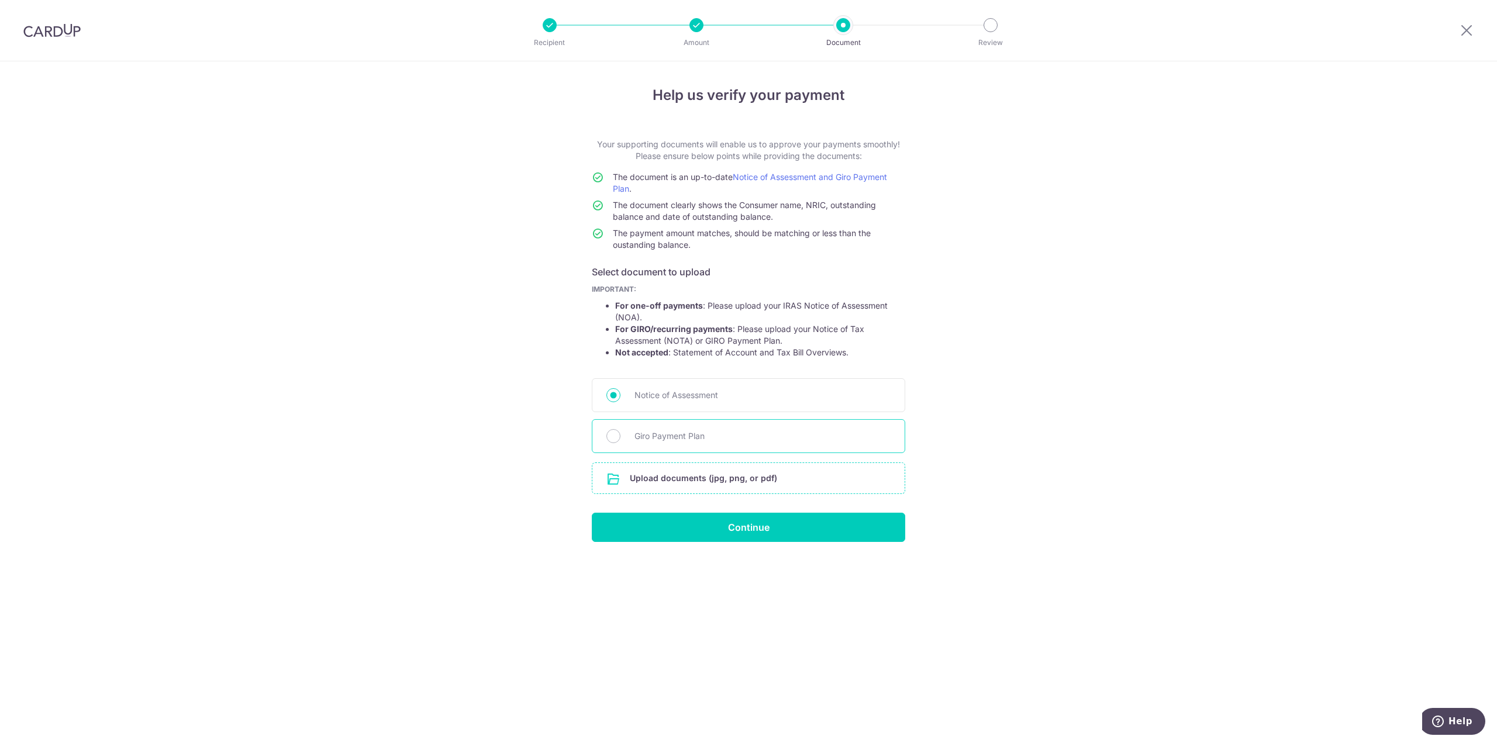
click at [647, 438] on span "Giro Payment Plan" at bounding box center [763, 436] width 256 height 14
click at [620, 438] on input "Giro Payment Plan" at bounding box center [613, 436] width 14 height 14
radio input "true"
click at [655, 487] on input "file" at bounding box center [748, 478] width 312 height 30
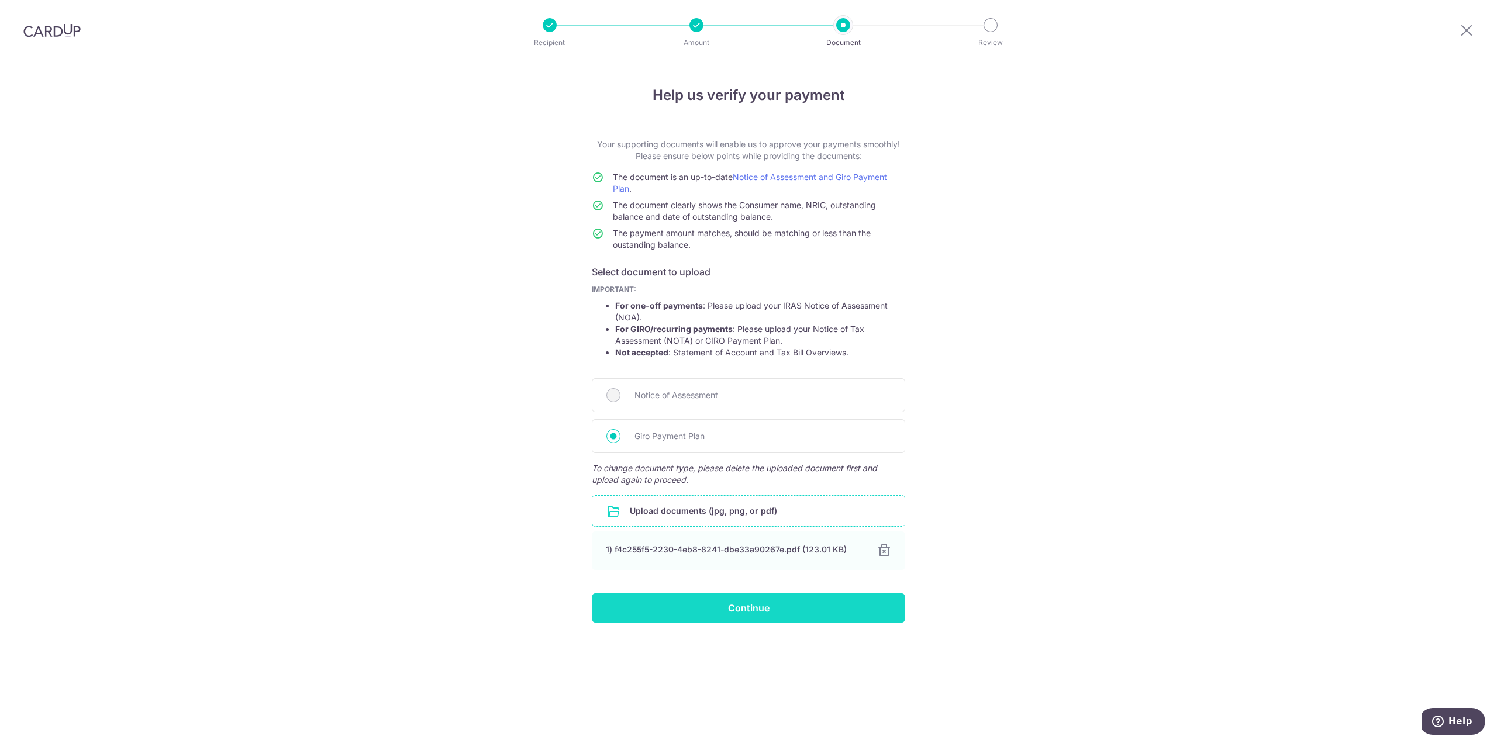
click at [821, 616] on input "Continue" at bounding box center [748, 608] width 313 height 29
click at [668, 609] on div "Continue" at bounding box center [749, 608] width 328 height 29
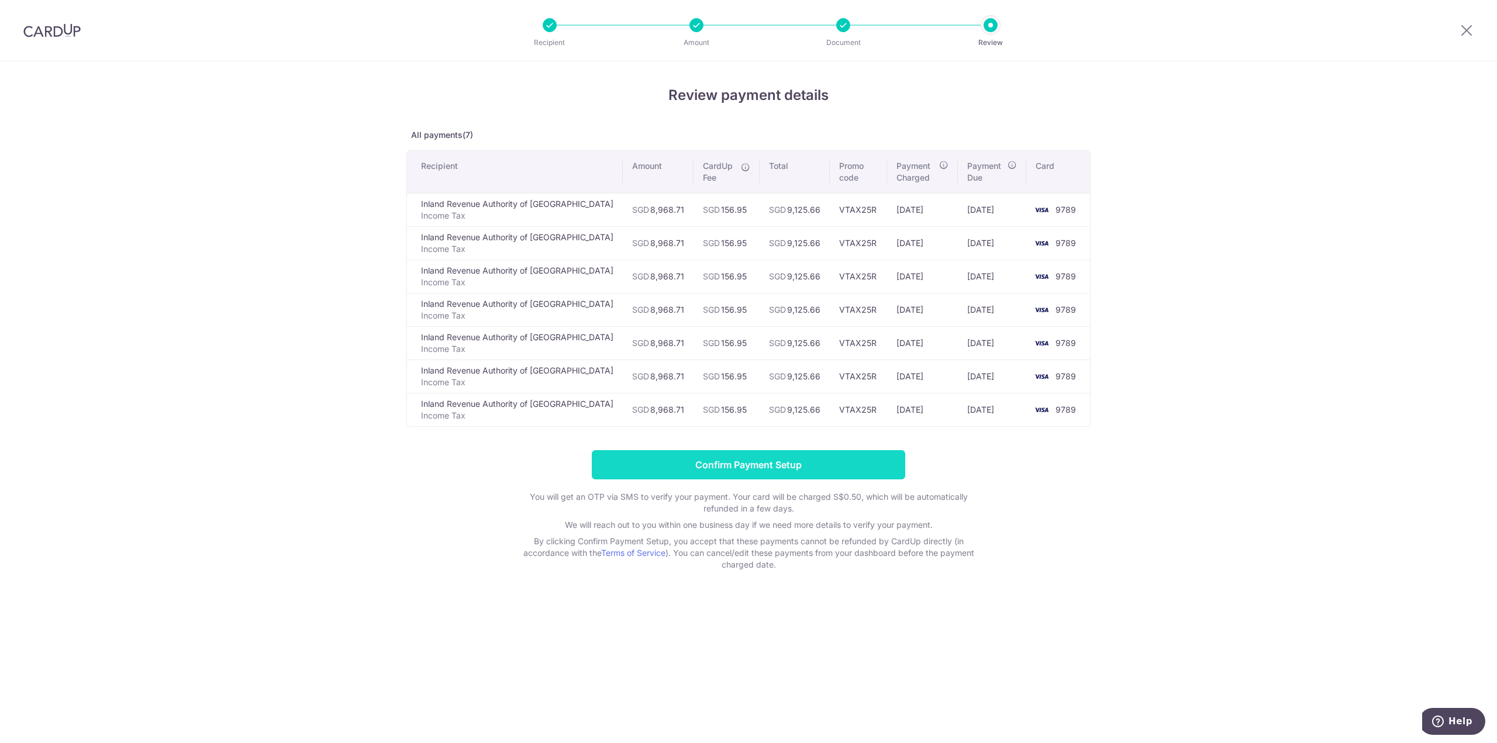
click at [761, 459] on input "Confirm Payment Setup" at bounding box center [748, 464] width 313 height 29
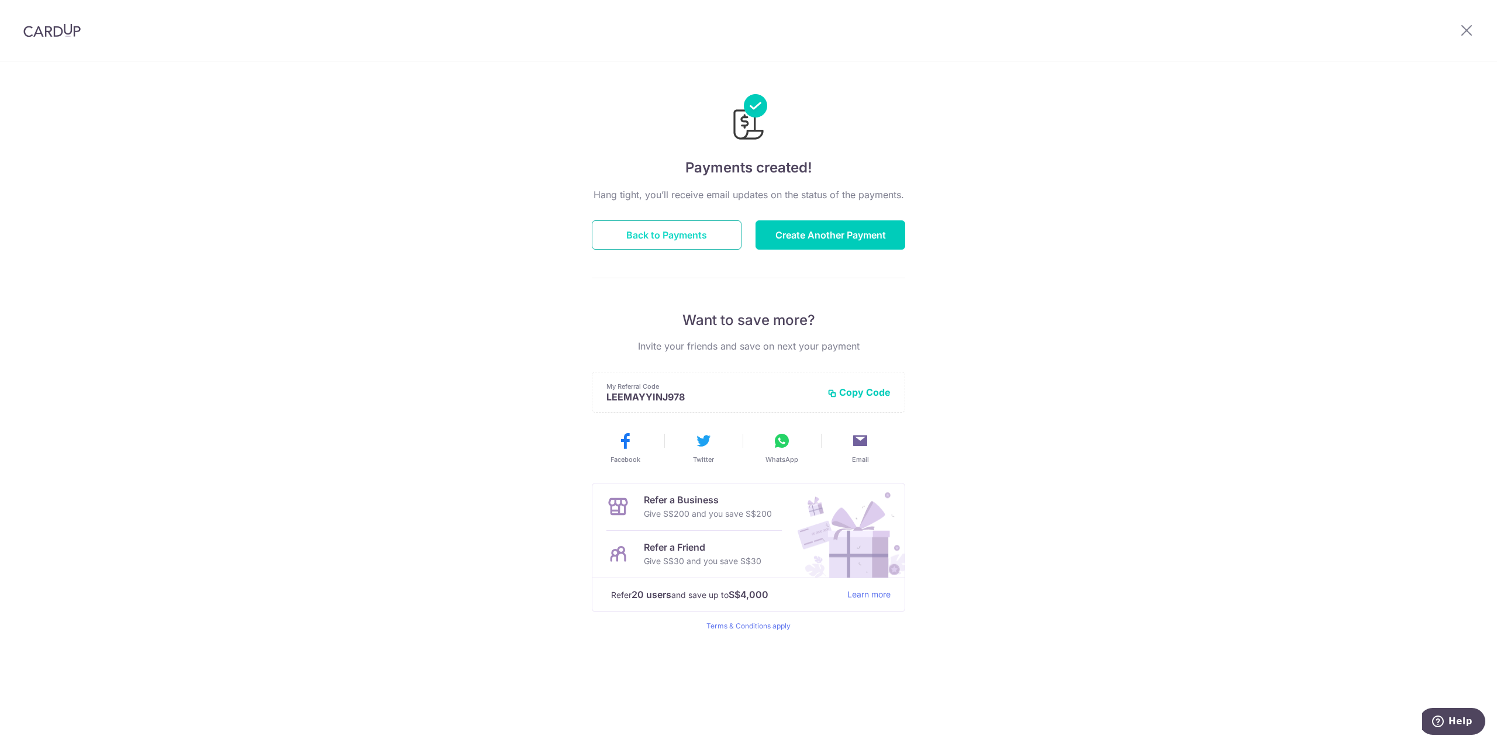
click at [646, 243] on button "Back to Payments" at bounding box center [667, 234] width 150 height 29
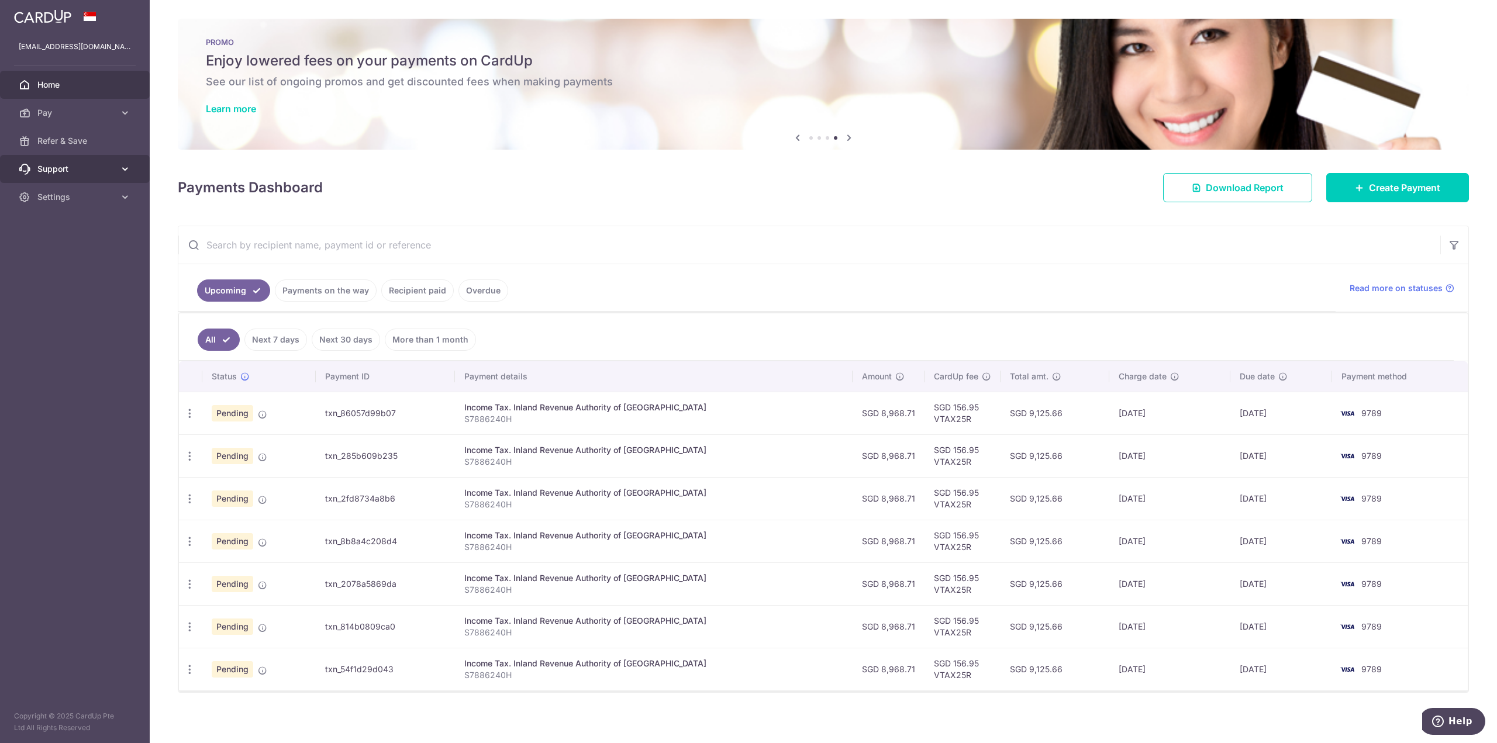
click at [64, 162] on link "Support" at bounding box center [75, 169] width 150 height 28
click at [53, 196] on span "FAQ" at bounding box center [75, 197] width 77 height 12
click at [46, 113] on span "Pay" at bounding box center [75, 113] width 77 height 12
click at [53, 132] on link "Payments" at bounding box center [75, 141] width 150 height 28
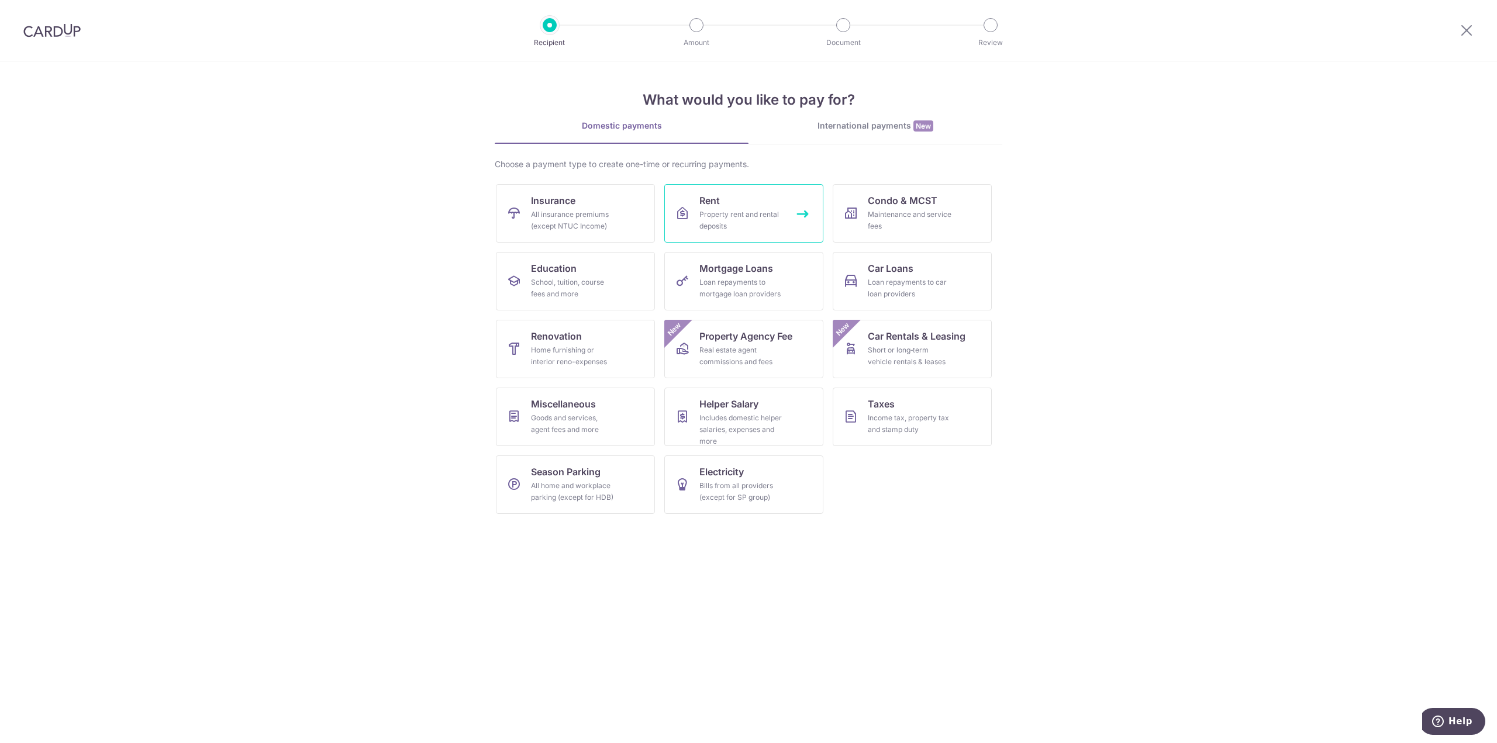
click at [788, 227] on link "Rent Property rent and rental deposits" at bounding box center [743, 213] width 159 height 58
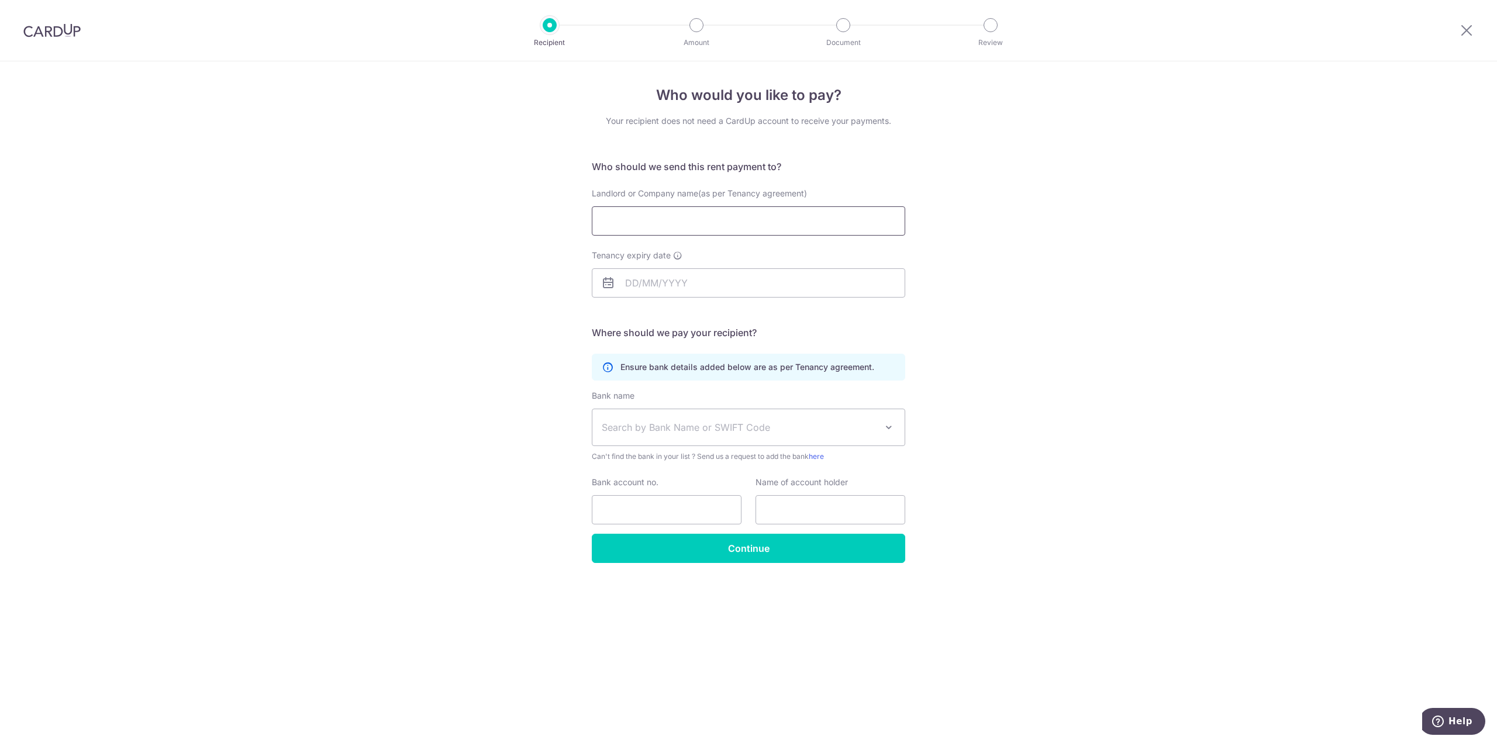
click at [788, 227] on input "Landlord or Company name(as per Tenancy agreement)" at bounding box center [748, 220] width 313 height 29
type input "[PERSON_NAME]"
click at [759, 316] on link "Next" at bounding box center [757, 315] width 14 height 14
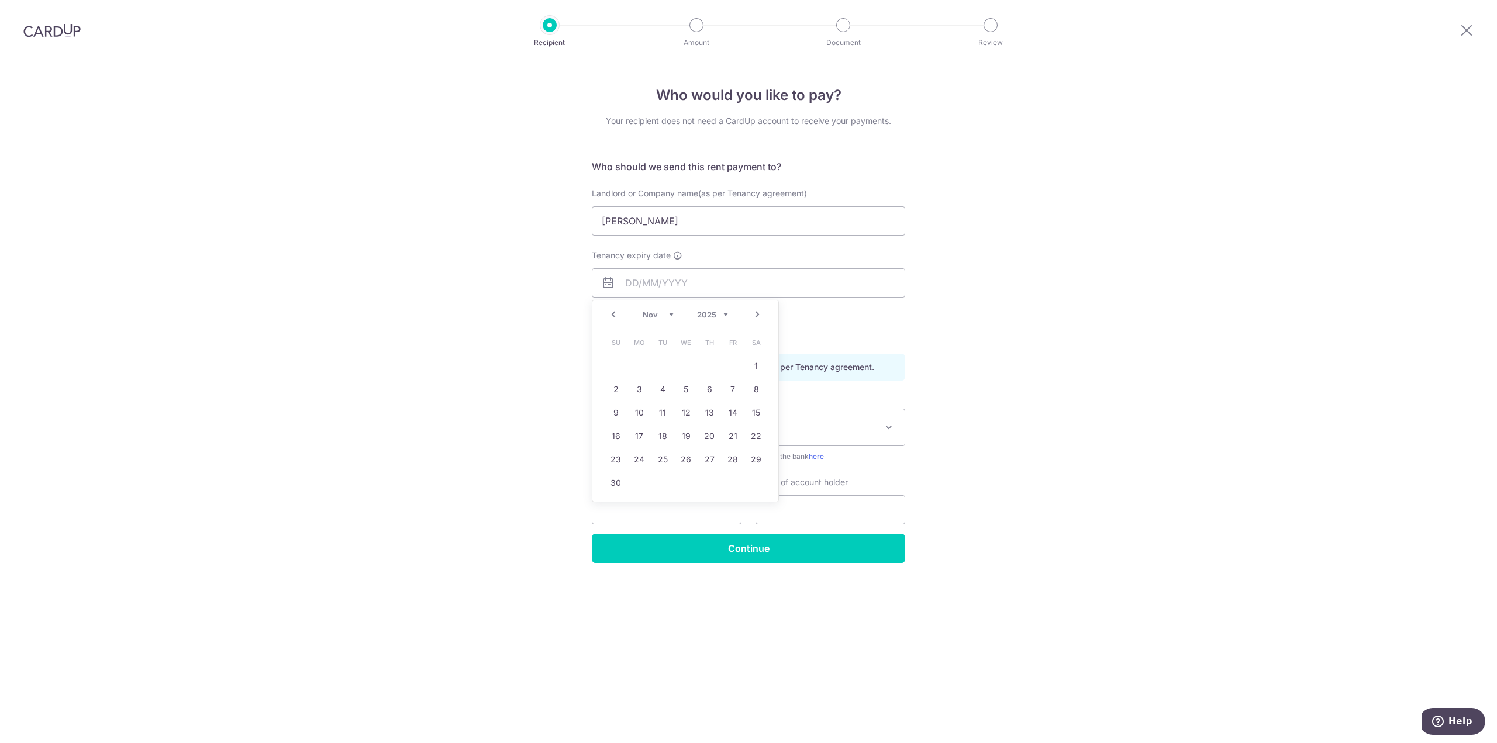
click at [759, 316] on link "Next" at bounding box center [757, 315] width 14 height 14
click at [754, 316] on link "Next" at bounding box center [757, 315] width 14 height 14
click at [668, 389] on link "10" at bounding box center [662, 389] width 19 height 19
type input "[DATE]"
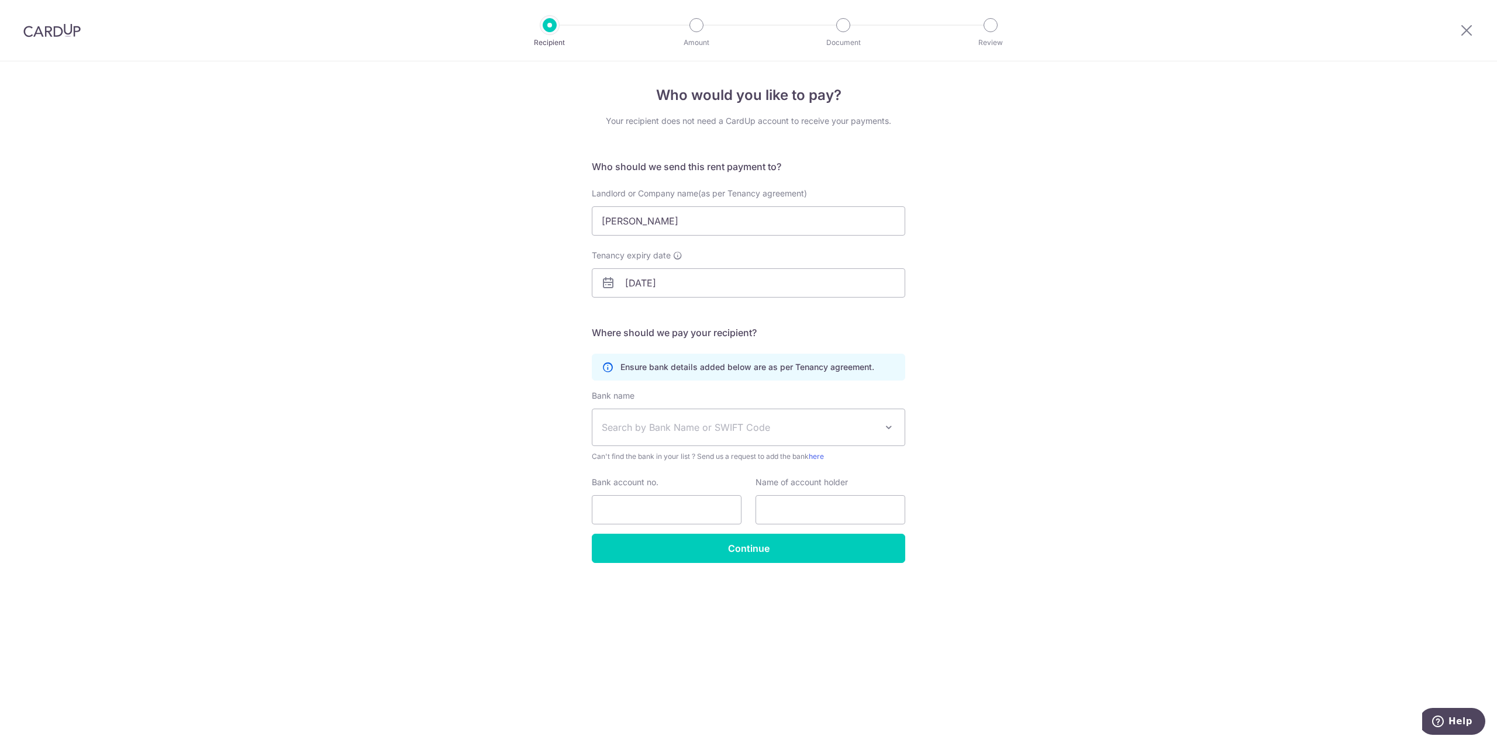
click at [673, 440] on span "Search by Bank Name or SWIFT Code" at bounding box center [748, 427] width 312 height 36
click at [715, 426] on span "Search by Bank Name or SWIFT Code" at bounding box center [739, 427] width 275 height 14
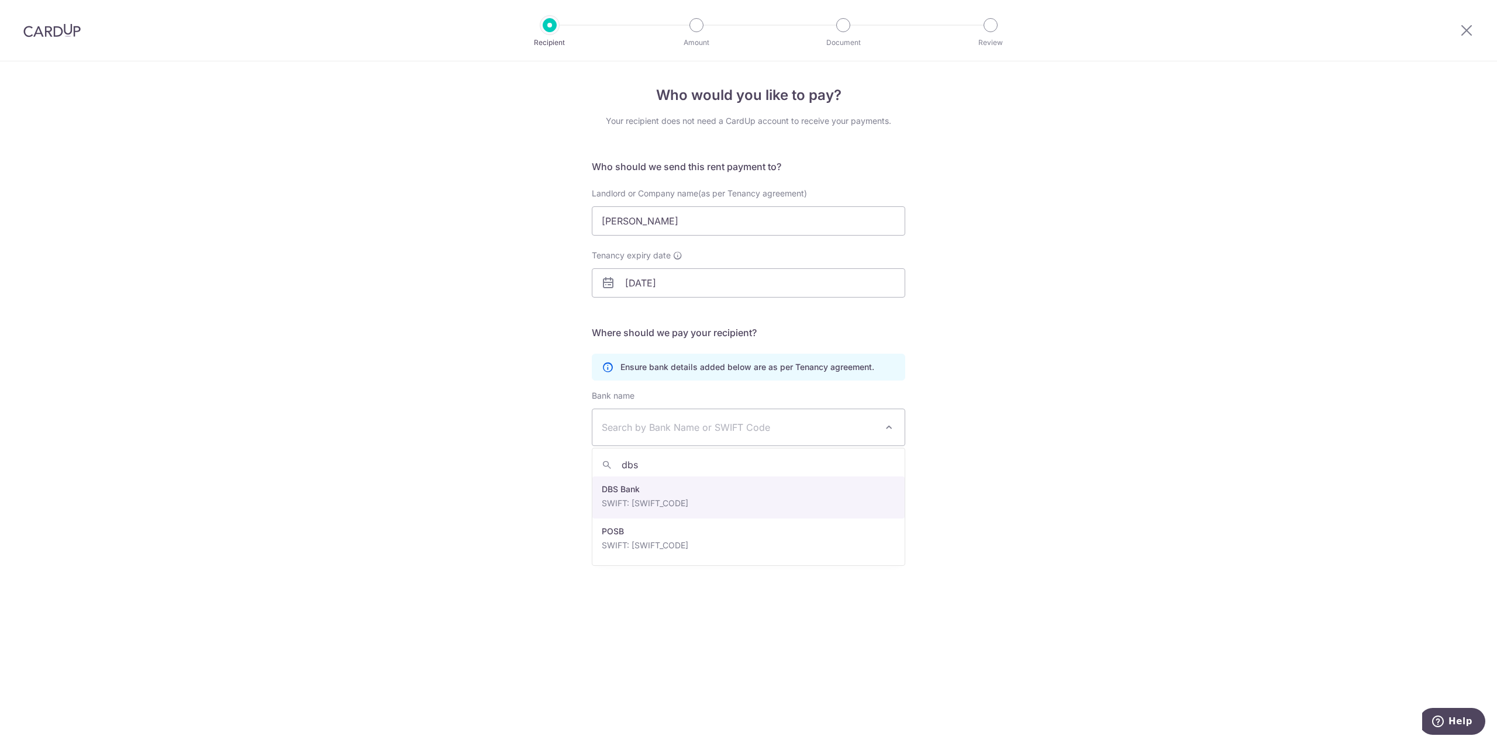
type input "dbs"
select select "6"
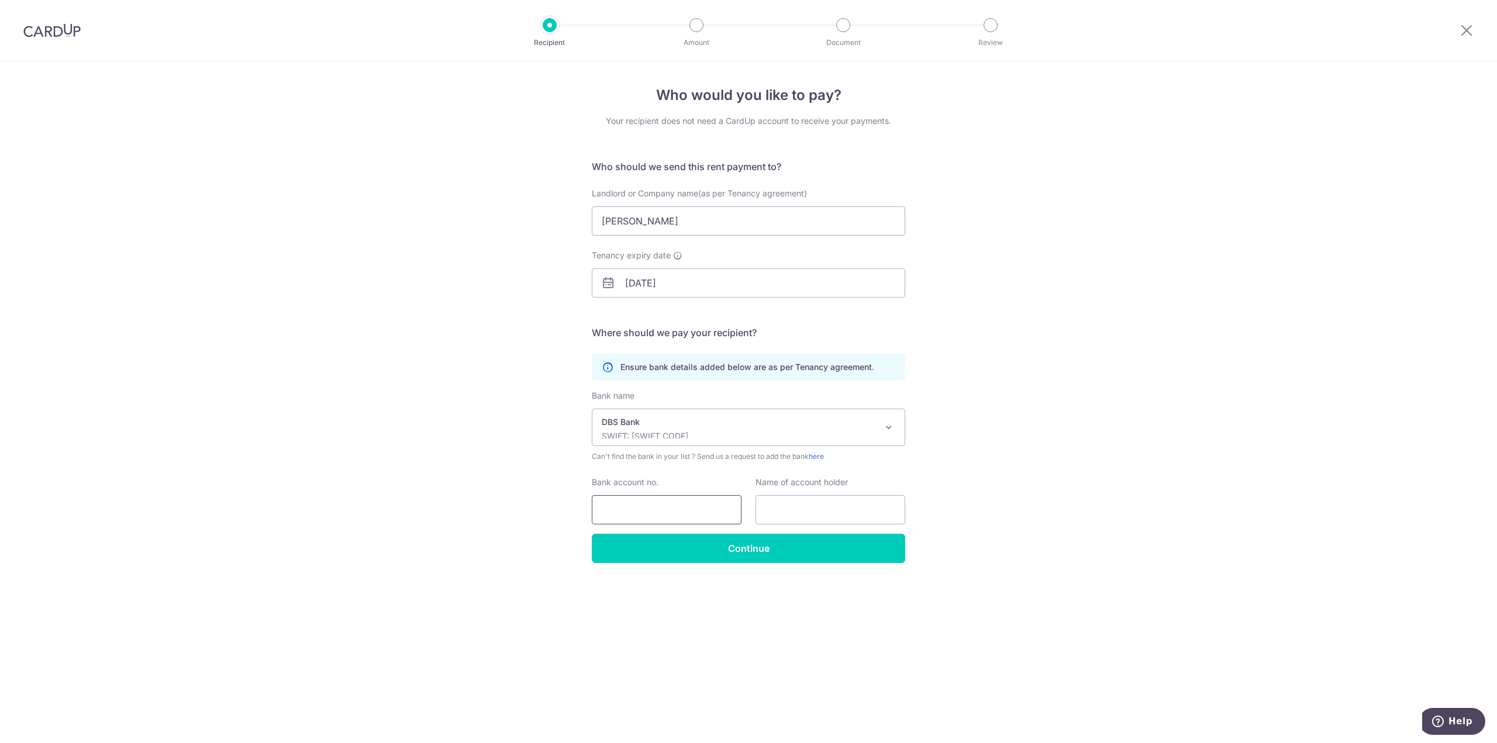
click at [685, 505] on input "Bank account no." at bounding box center [667, 509] width 150 height 29
drag, startPoint x: 686, startPoint y: 512, endPoint x: 469, endPoint y: 511, distance: 217.0
click at [469, 511] on div "Who would you like to pay? Your recipient does not need a CardUp account to rec…" at bounding box center [748, 402] width 1497 height 682
paste input "text"
type input "058377775"
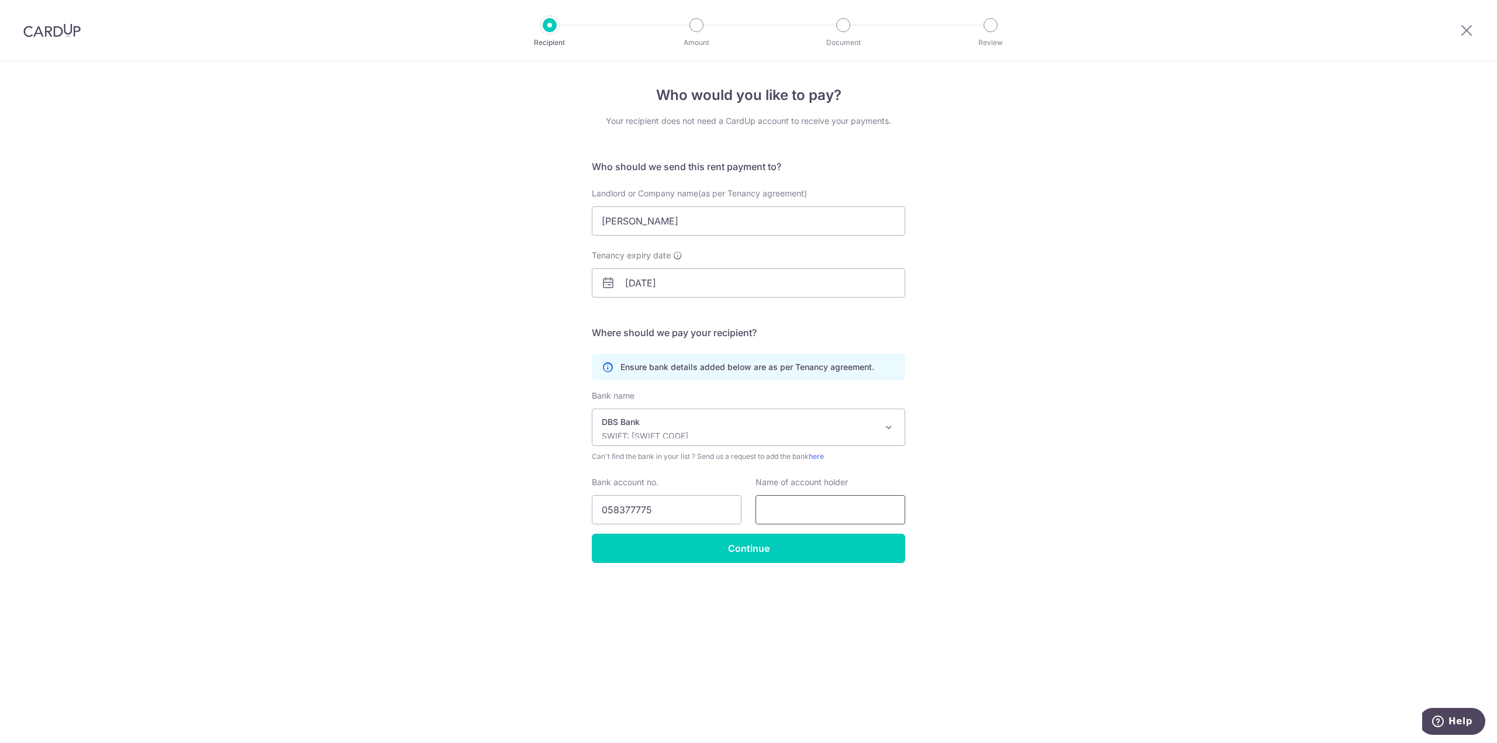
drag, startPoint x: 788, startPoint y: 509, endPoint x: 814, endPoint y: 519, distance: 27.4
click at [788, 509] on input "text" at bounding box center [831, 509] width 150 height 29
type input "Tan Molly"
click at [773, 543] on input "Continue" at bounding box center [748, 548] width 313 height 29
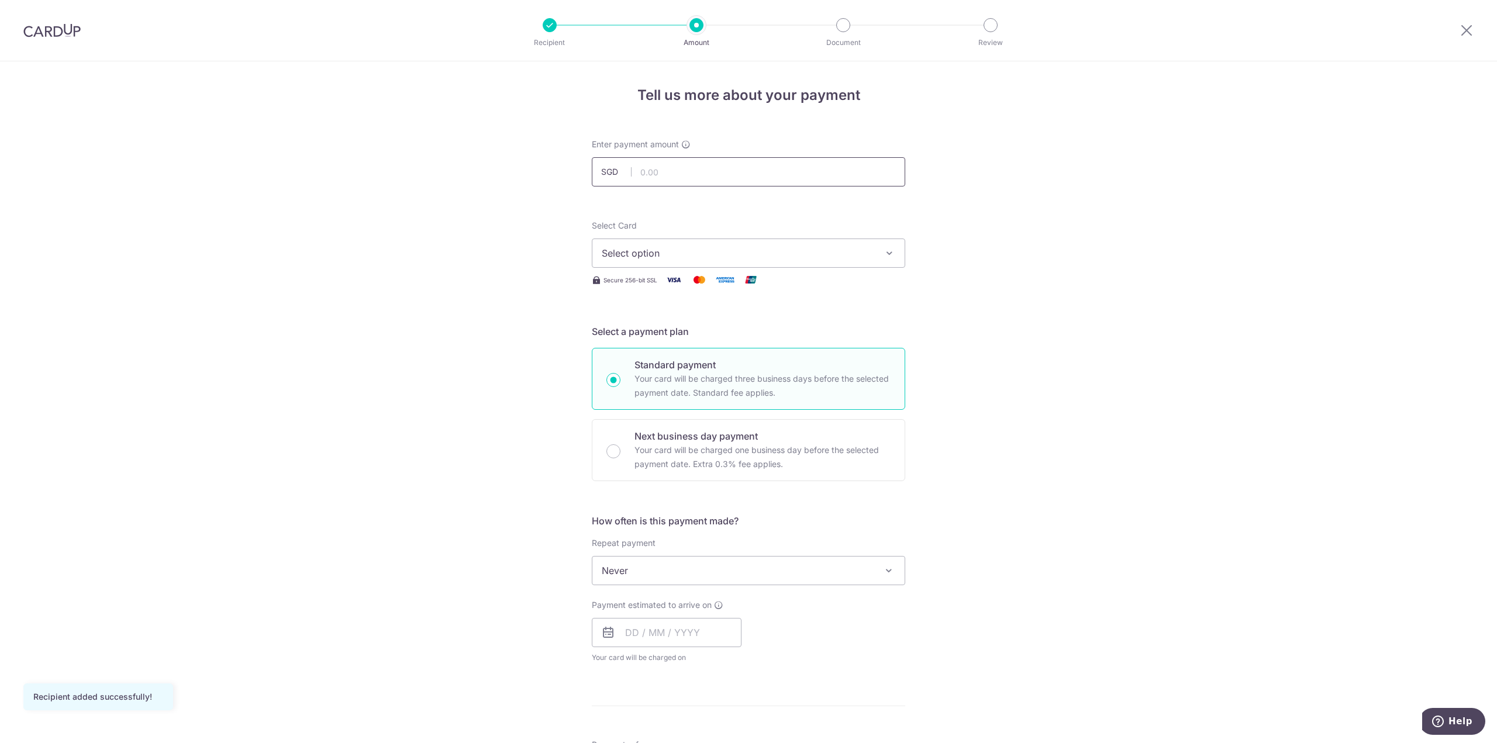
click at [759, 177] on input "text" at bounding box center [748, 171] width 313 height 29
type input "6,600.00"
click at [828, 264] on button "Select option" at bounding box center [748, 253] width 313 height 29
click at [806, 326] on link "**** 9789" at bounding box center [748, 337] width 312 height 28
click at [985, 357] on div "Tell us more about your payment Enter payment amount SGD 6,600.00 6600.00 Recip…" at bounding box center [748, 590] width 1497 height 1058
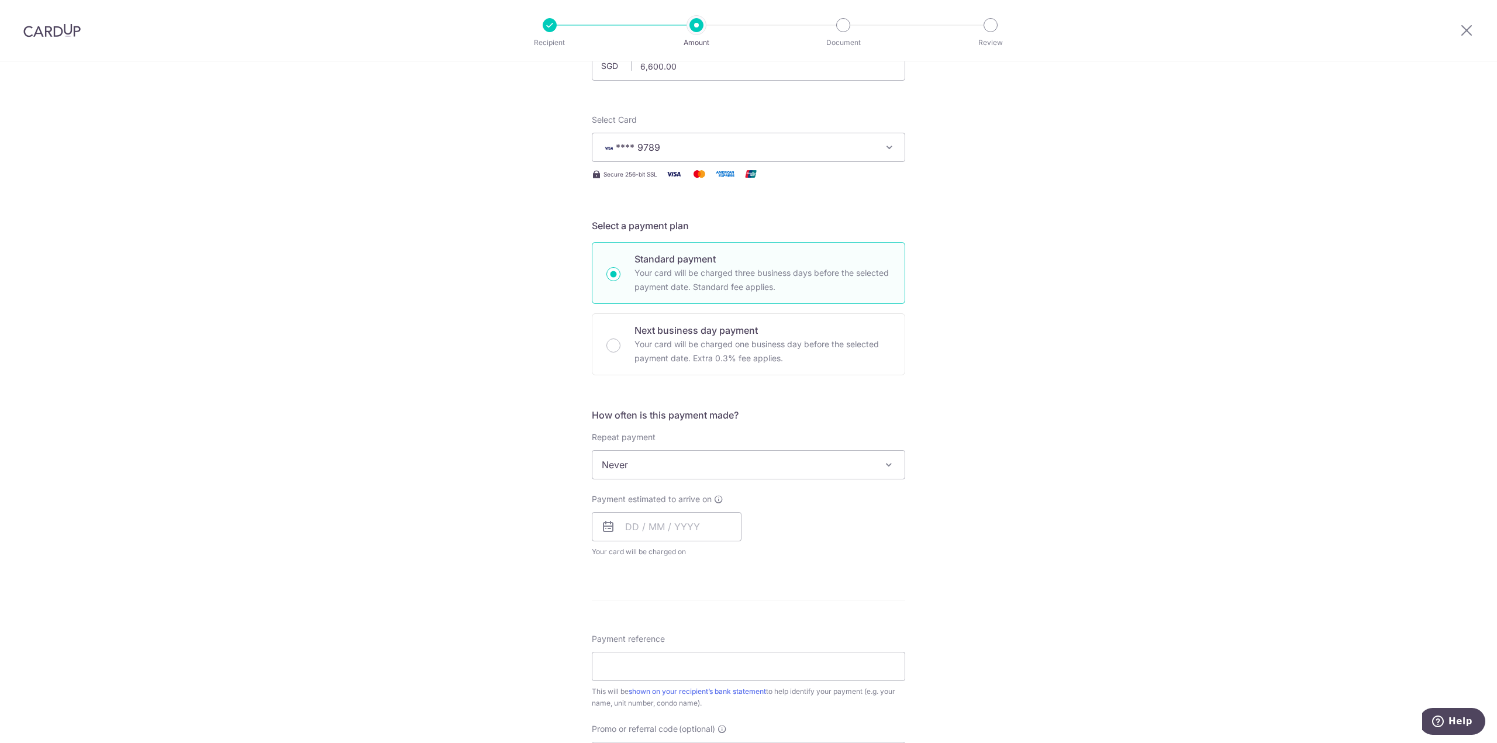
scroll to position [117, 0]
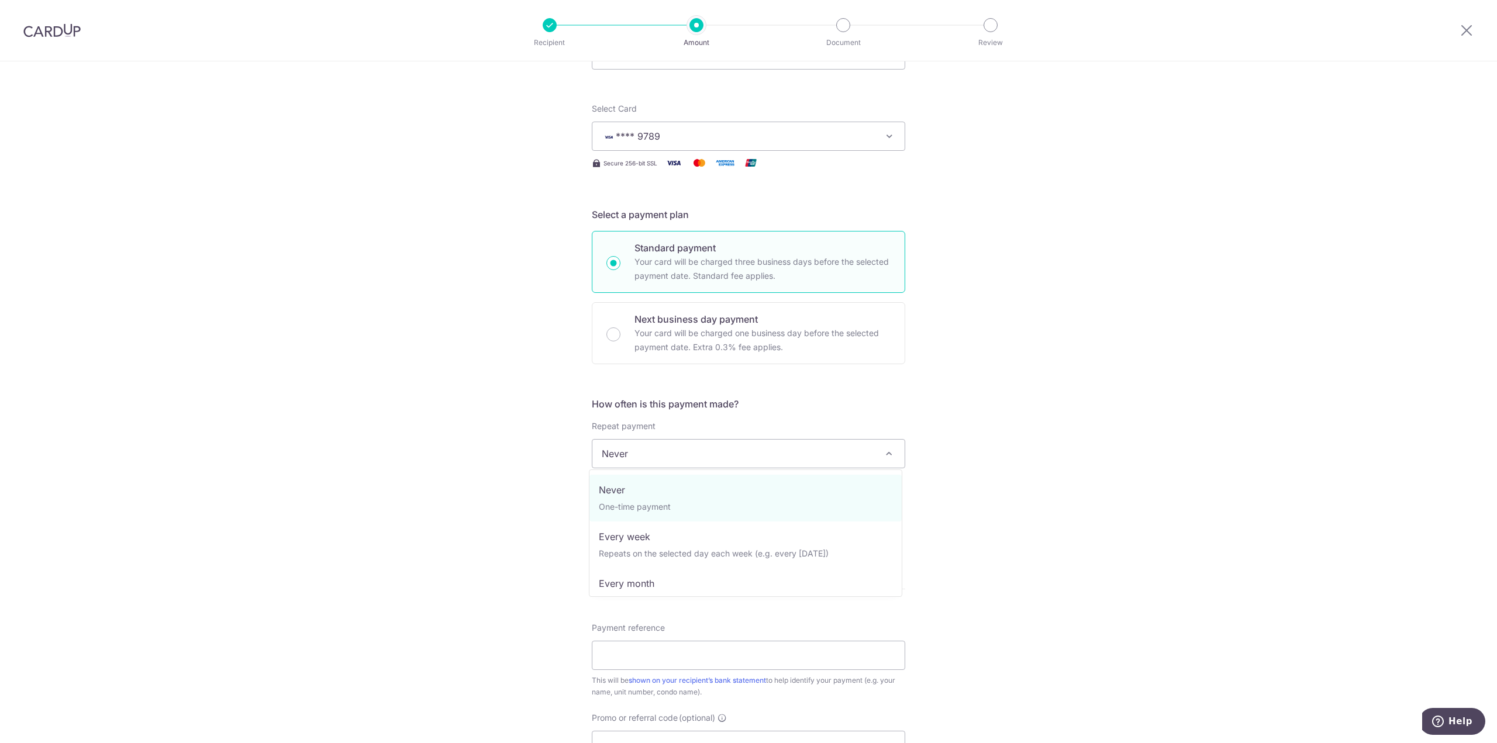
click at [872, 459] on span "Never" at bounding box center [748, 454] width 312 height 28
select select "3"
type input "[DATE]"
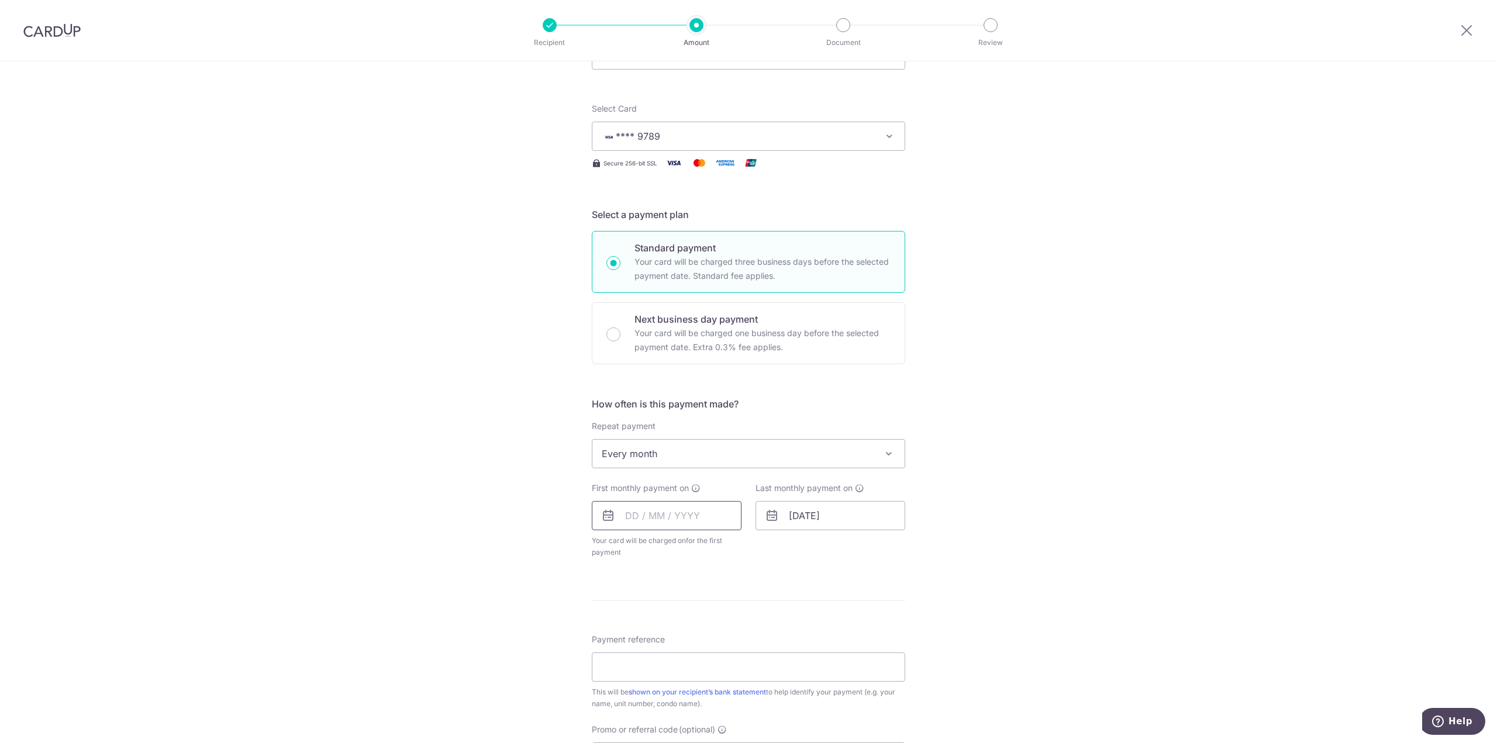
click at [705, 511] on input "text" at bounding box center [667, 515] width 150 height 29
click at [604, 584] on th "Sun" at bounding box center [615, 575] width 23 height 23
click at [756, 546] on link "Next" at bounding box center [757, 547] width 14 height 14
click at [642, 647] on link "15" at bounding box center [639, 645] width 19 height 19
type input "[DATE]"
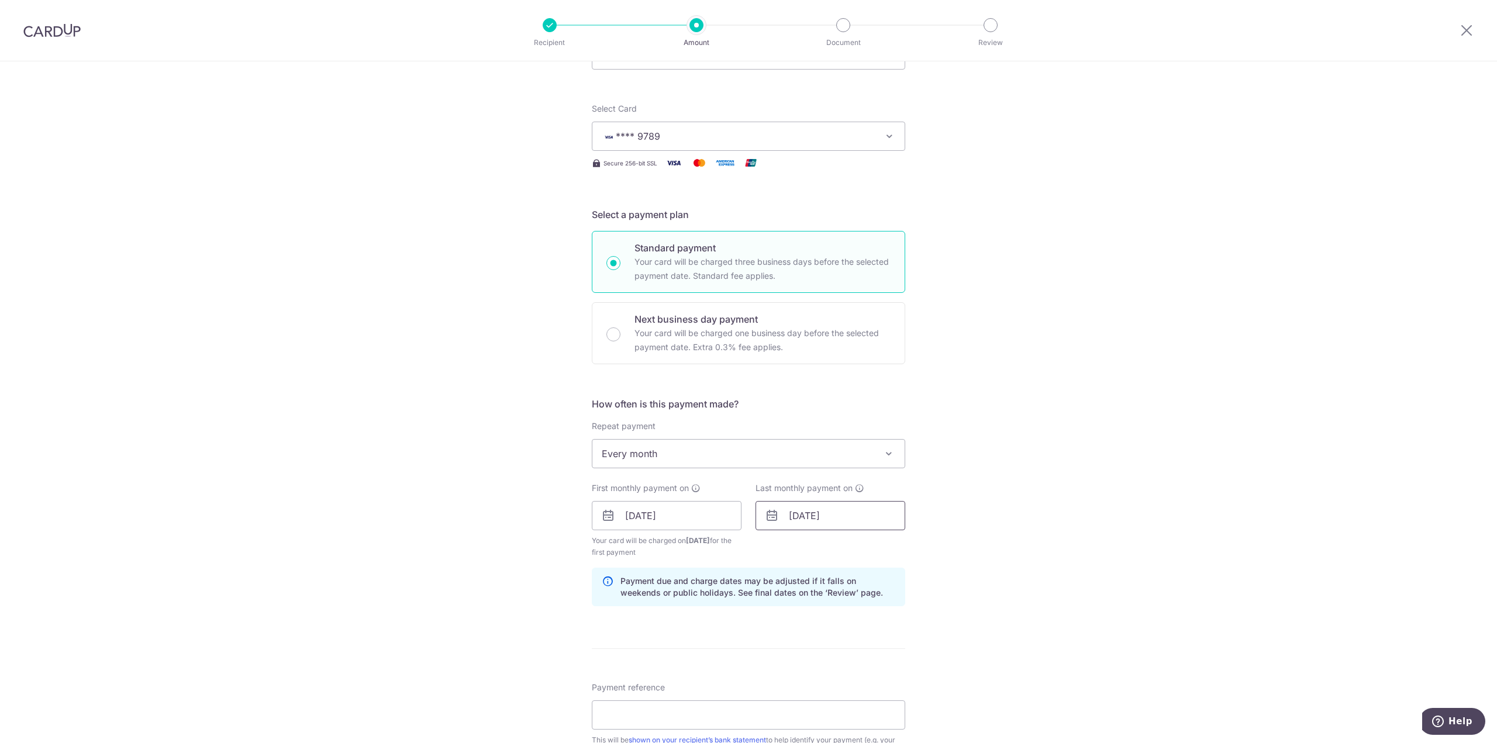
click at [880, 514] on input "10/02/2026" at bounding box center [831, 515] width 150 height 29
click at [784, 639] on link "15" at bounding box center [779, 645] width 19 height 19
type input "15/02/2026"
click at [920, 488] on div "Tell us more about your payment Enter payment amount SGD 6,600.00 6600.00 Recip…" at bounding box center [748, 503] width 1497 height 1118
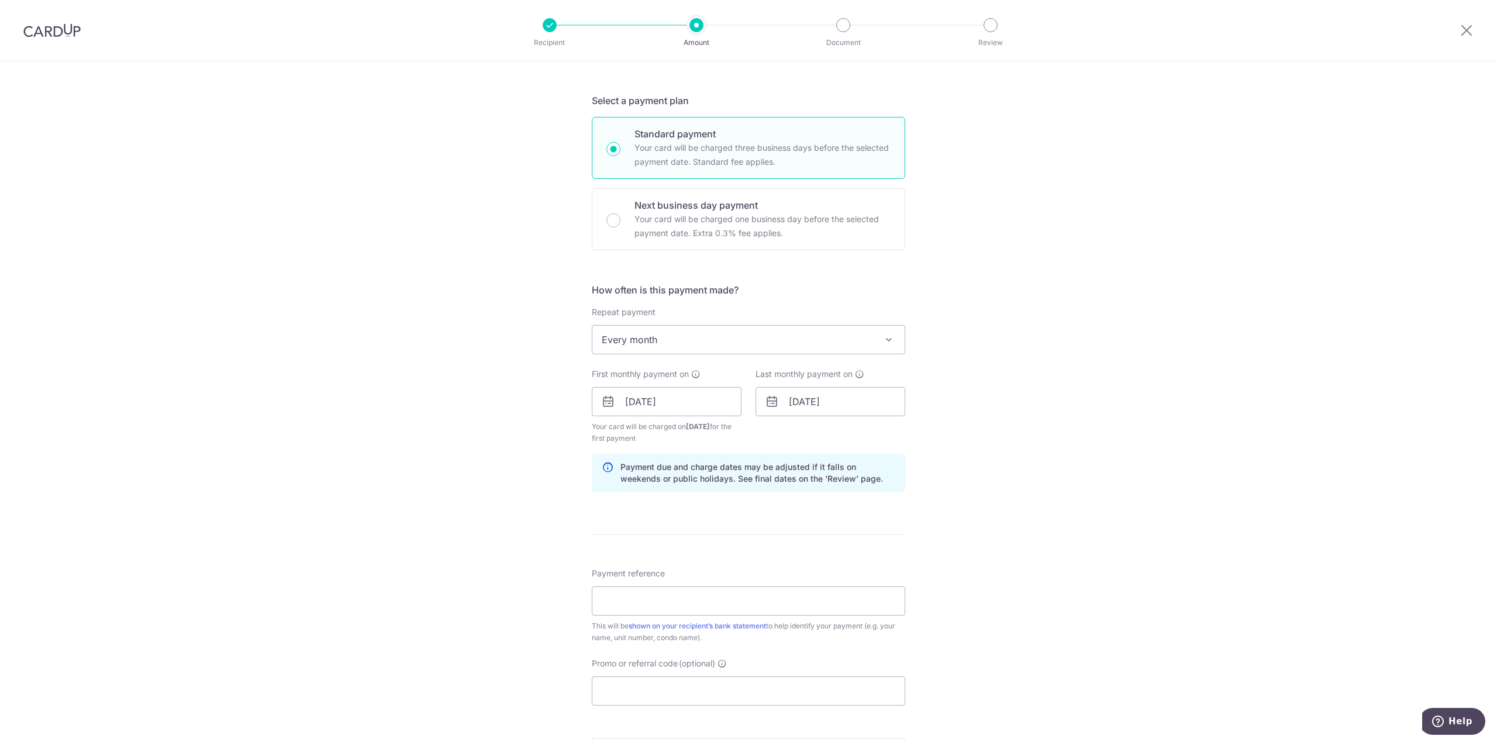
scroll to position [234, 0]
click at [642, 592] on input "Payment reference" at bounding box center [748, 598] width 313 height 29
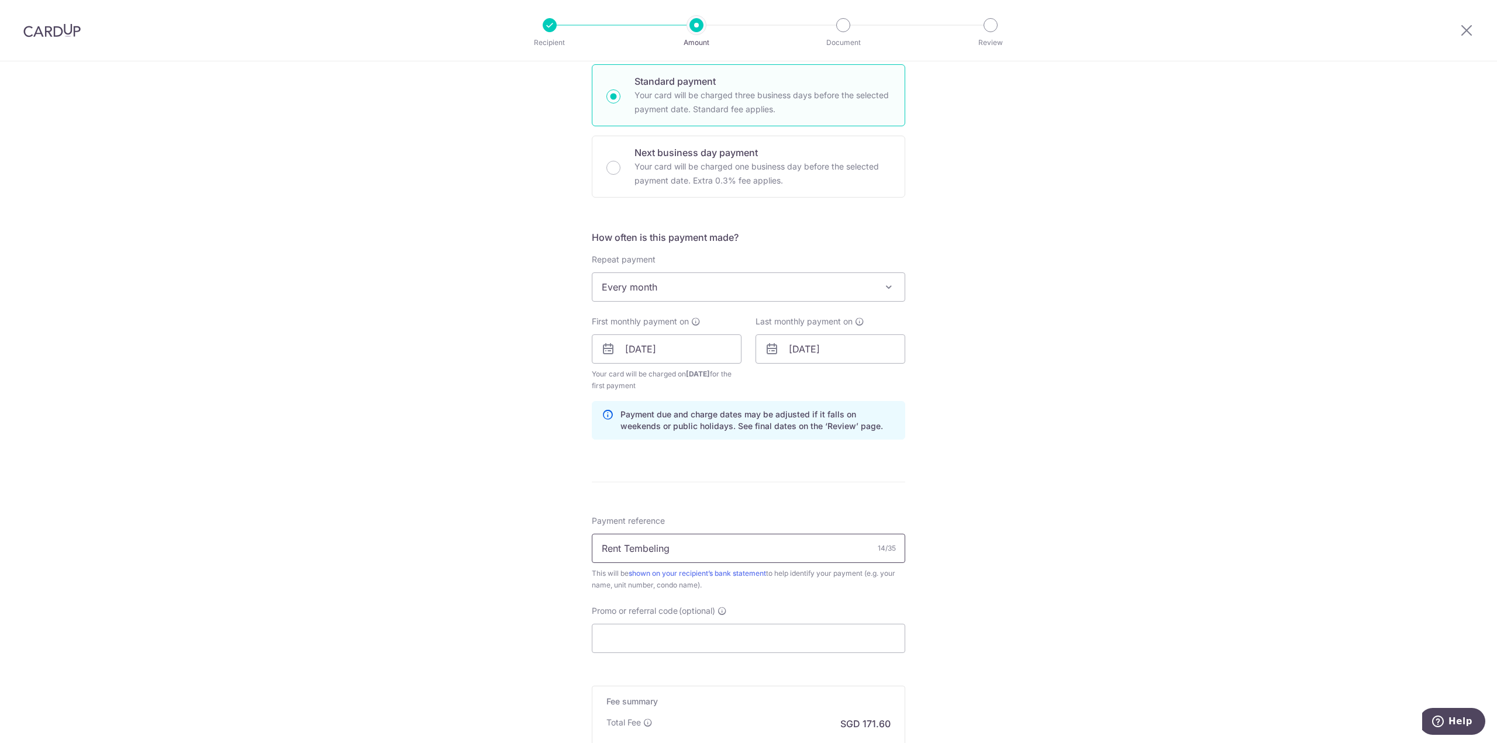
scroll to position [351, 0]
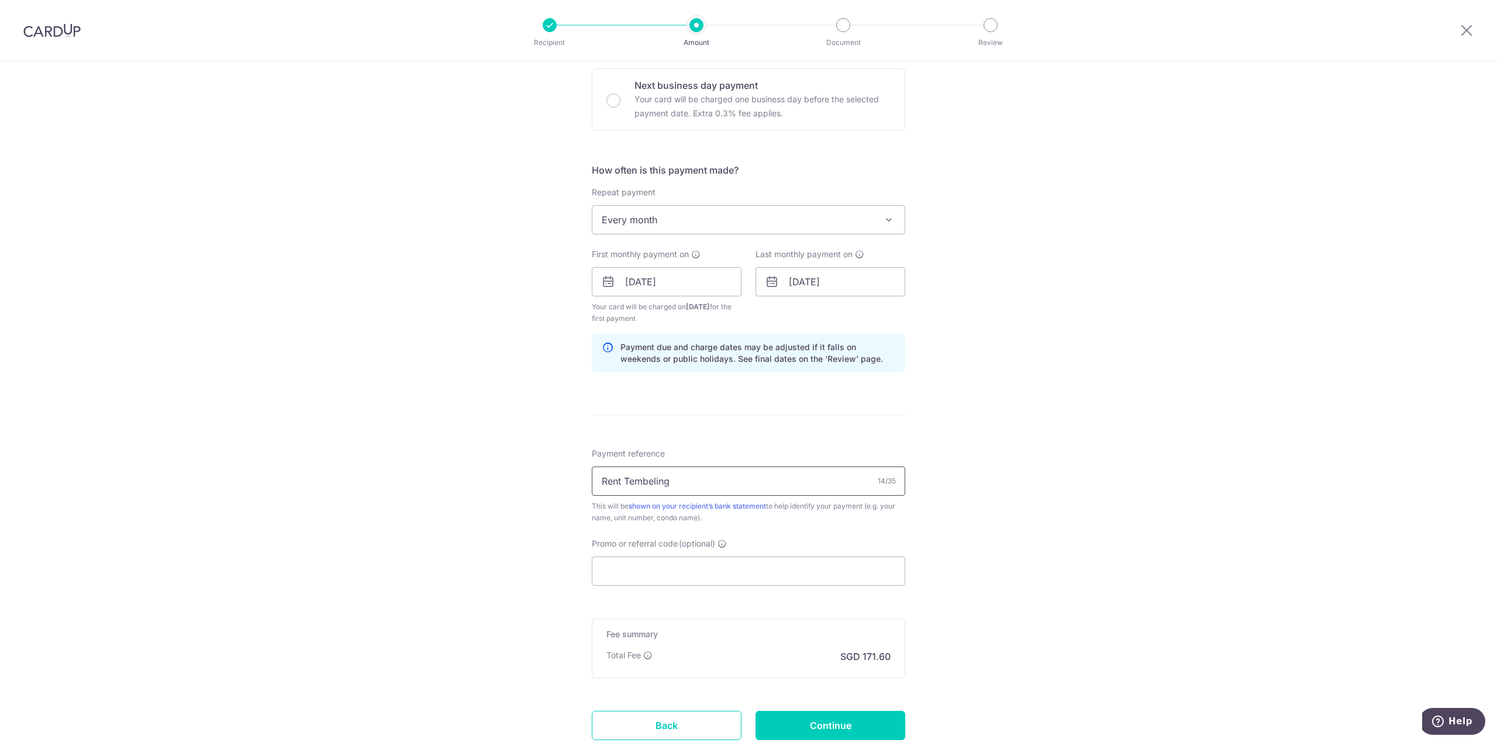
type input "Rent Tembeling"
click at [705, 564] on input "Promo or referral code (optional)" at bounding box center [748, 571] width 313 height 29
paste input "3HOME25R"
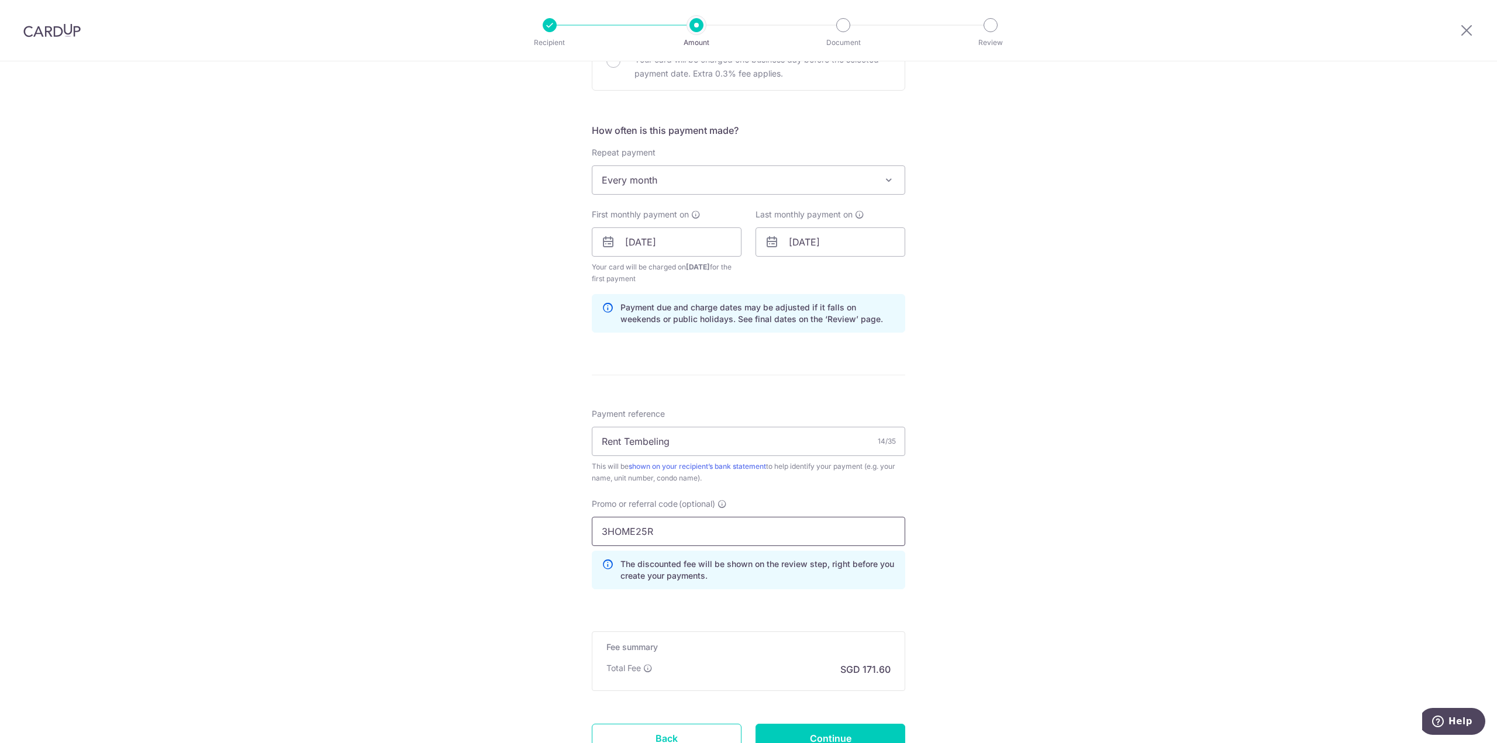
scroll to position [409, 0]
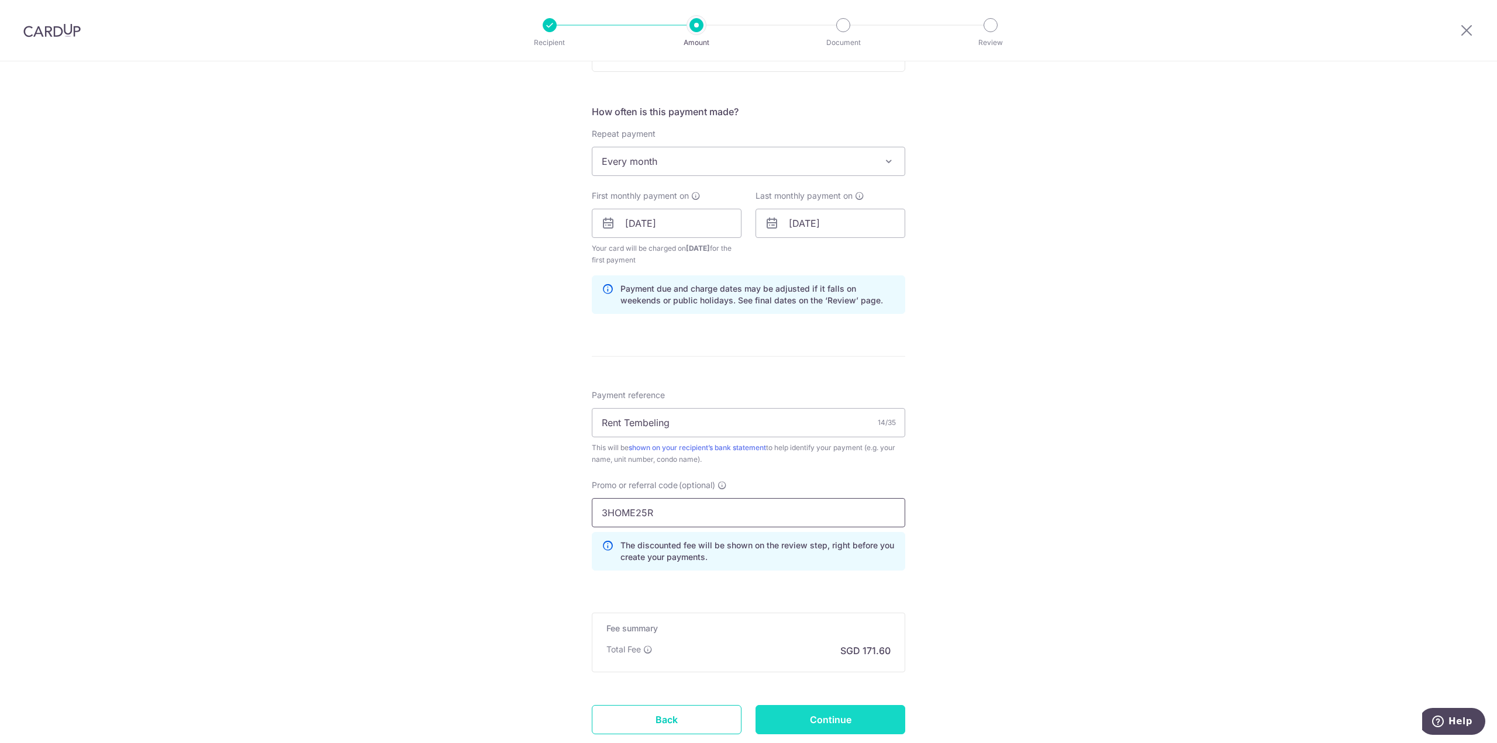
type input "3HOME25R"
click at [856, 708] on input "Continue" at bounding box center [831, 719] width 150 height 29
type input "Create Schedule"
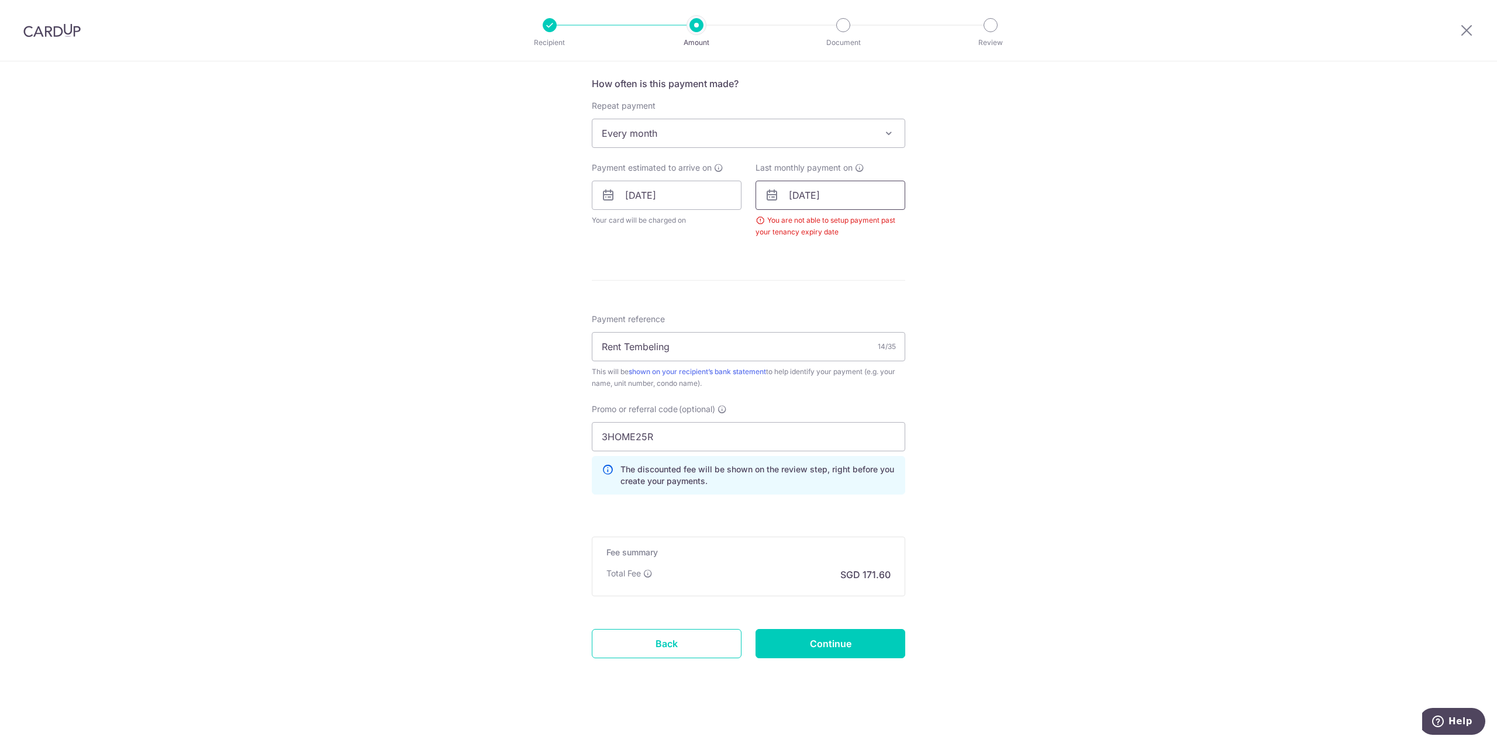
click at [843, 195] on input "15/02/2026" at bounding box center [831, 195] width 150 height 29
click at [821, 300] on link "10" at bounding box center [826, 301] width 19 height 19
type input "10/02/2026"
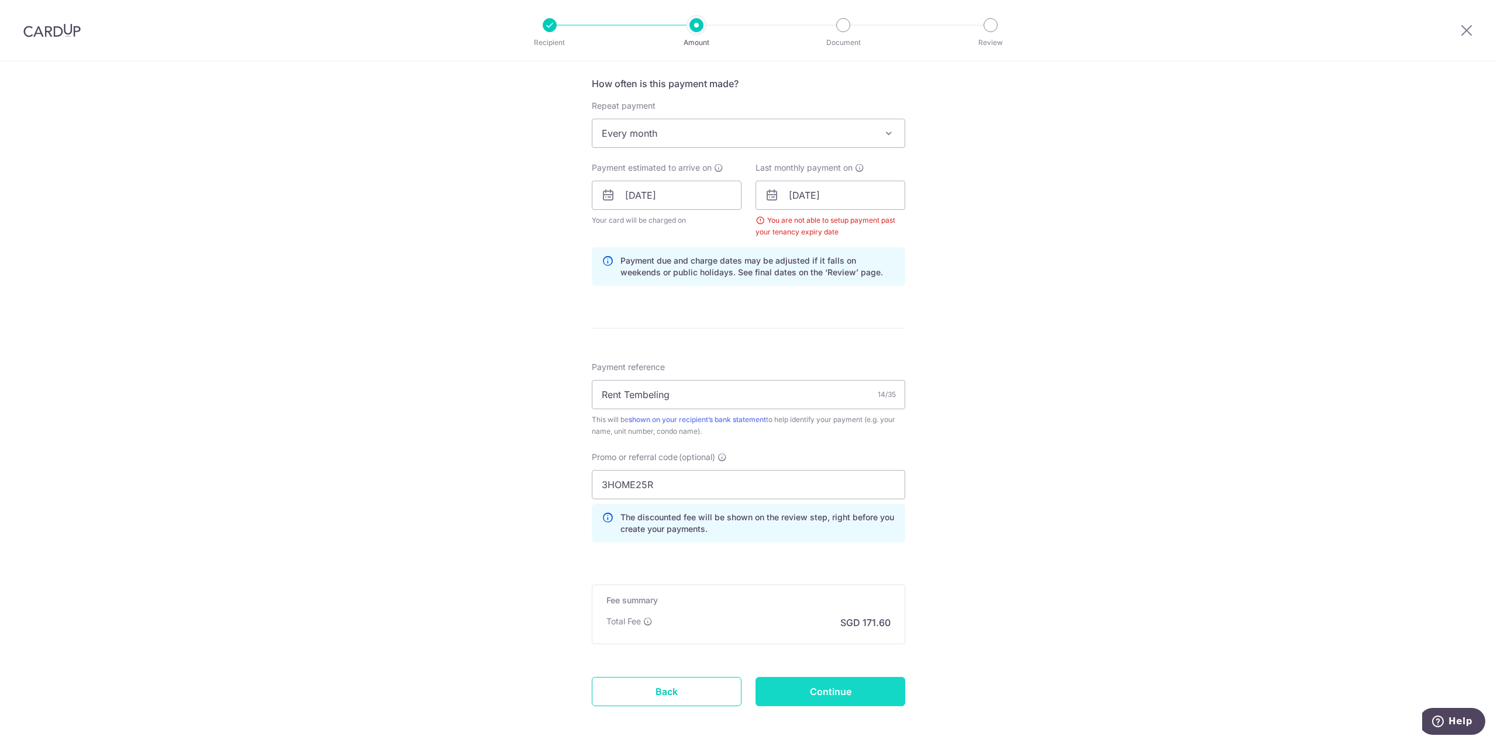
click at [850, 692] on input "Continue" at bounding box center [831, 691] width 150 height 29
type input "Create Schedule"
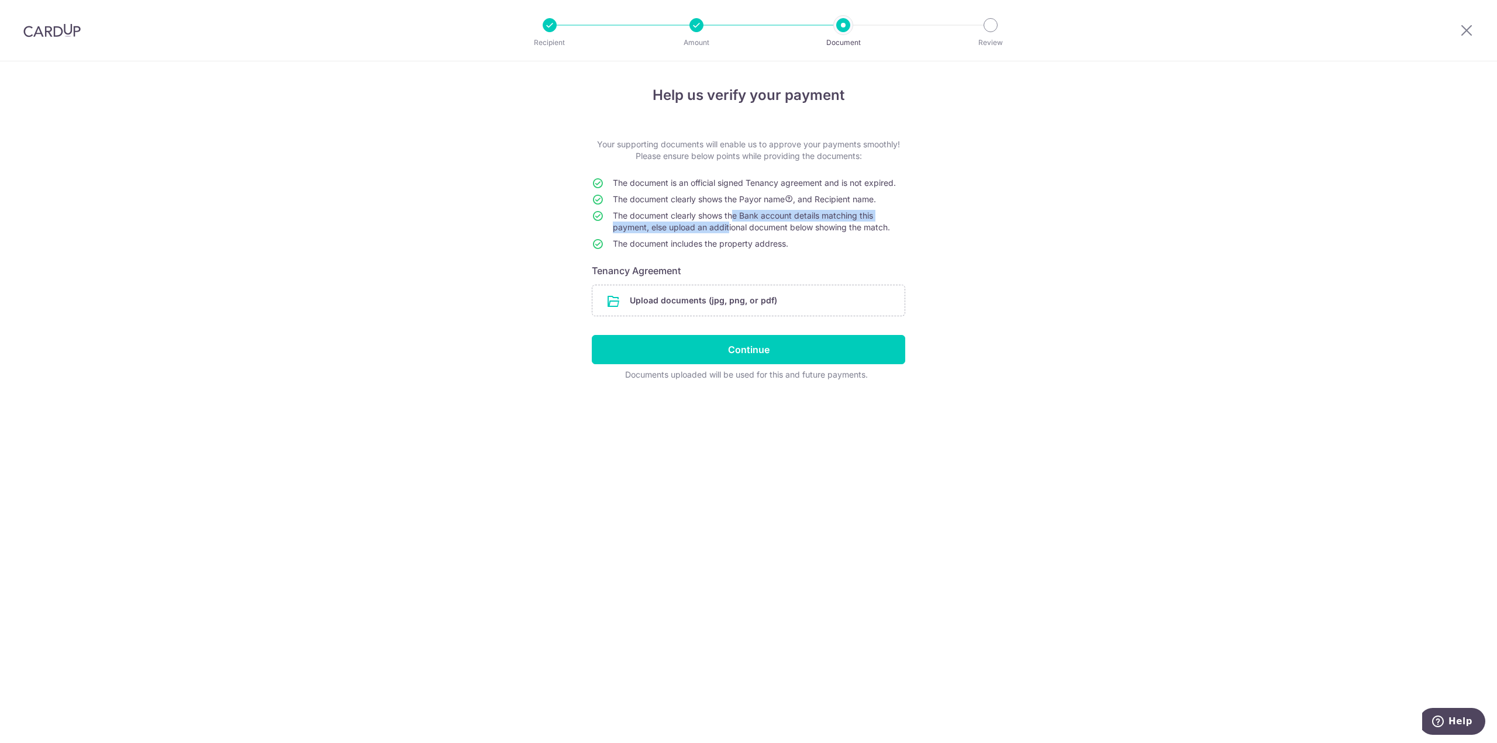
drag, startPoint x: 729, startPoint y: 214, endPoint x: 725, endPoint y: 237, distance: 23.1
click at [725, 237] on td "The document clearly shows the Bank account details matching this payment, else…" at bounding box center [759, 224] width 292 height 28
click at [779, 306] on input "file" at bounding box center [748, 300] width 312 height 30
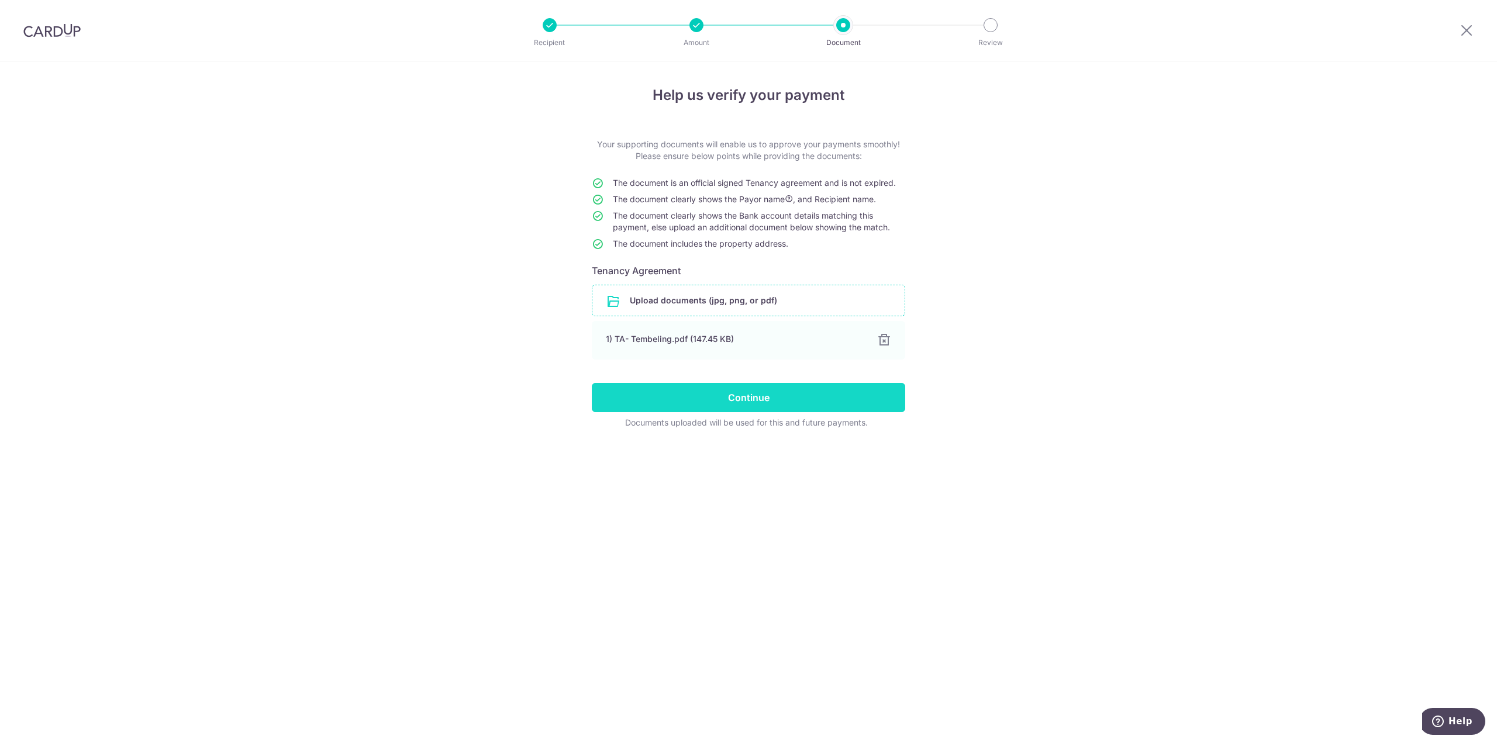
click at [842, 403] on input "Continue" at bounding box center [748, 397] width 313 height 29
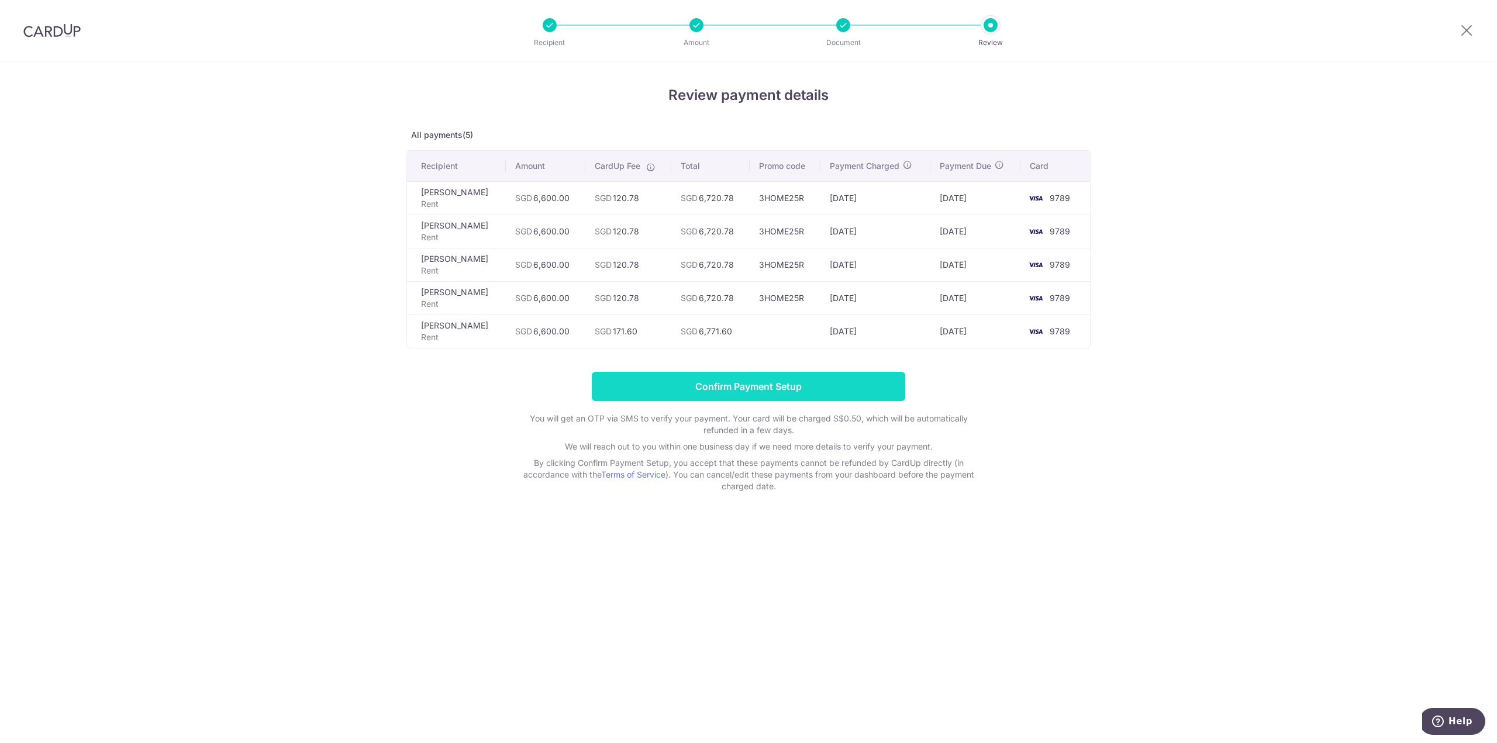
click at [878, 373] on input "Confirm Payment Setup" at bounding box center [748, 386] width 313 height 29
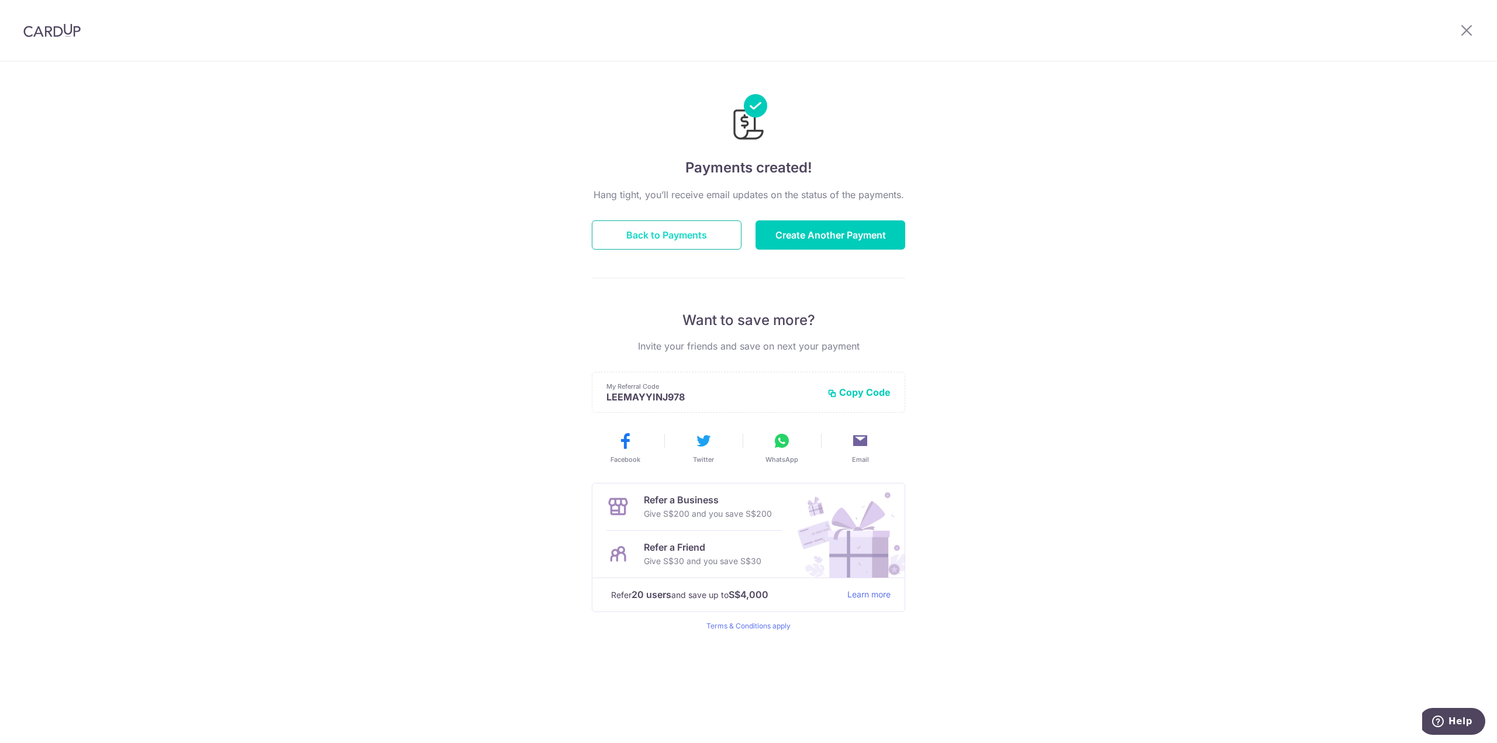
click at [678, 235] on button "Back to Payments" at bounding box center [667, 234] width 150 height 29
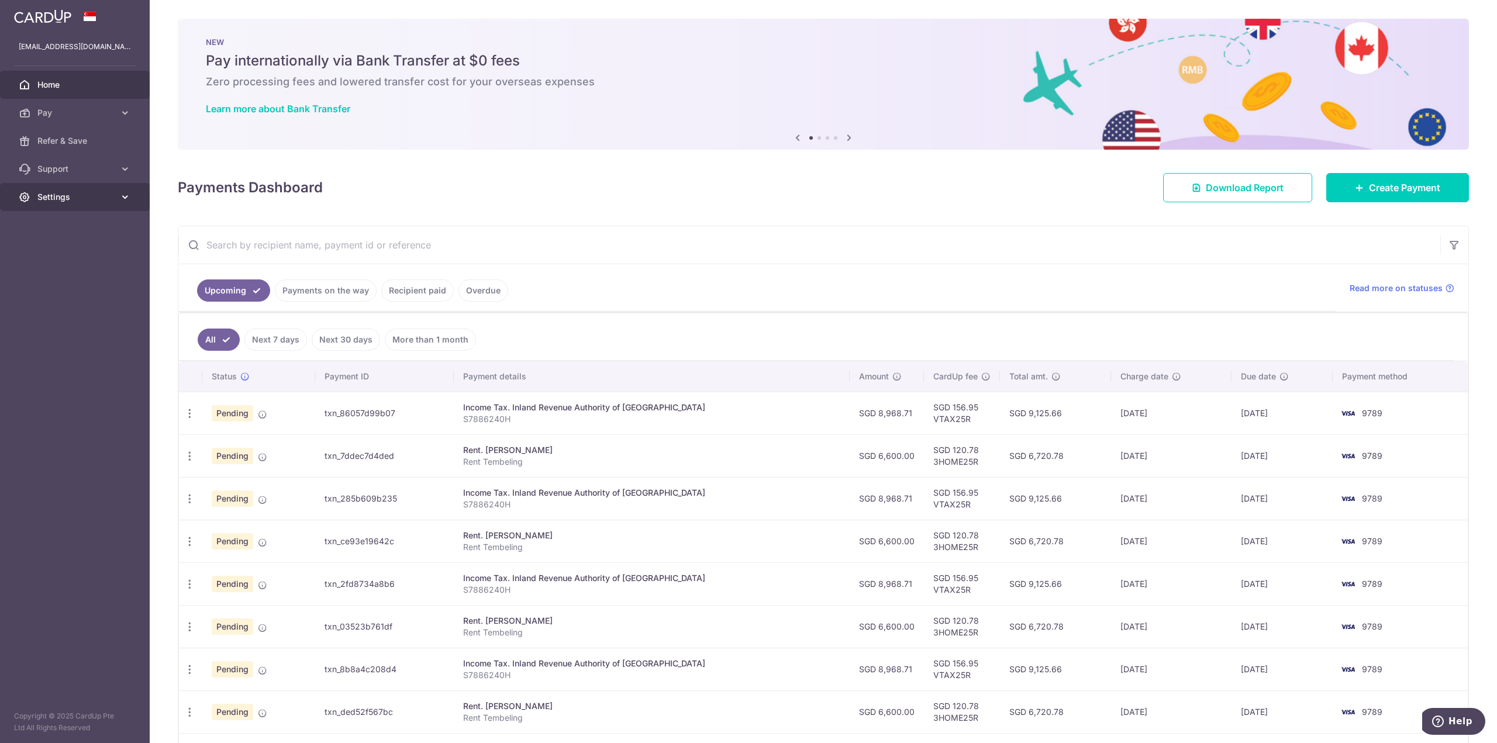
click at [84, 197] on span "Settings" at bounding box center [75, 197] width 77 height 12
click at [64, 257] on span "Logout" at bounding box center [75, 253] width 77 height 12
